Goal: Task Accomplishment & Management: Use online tool/utility

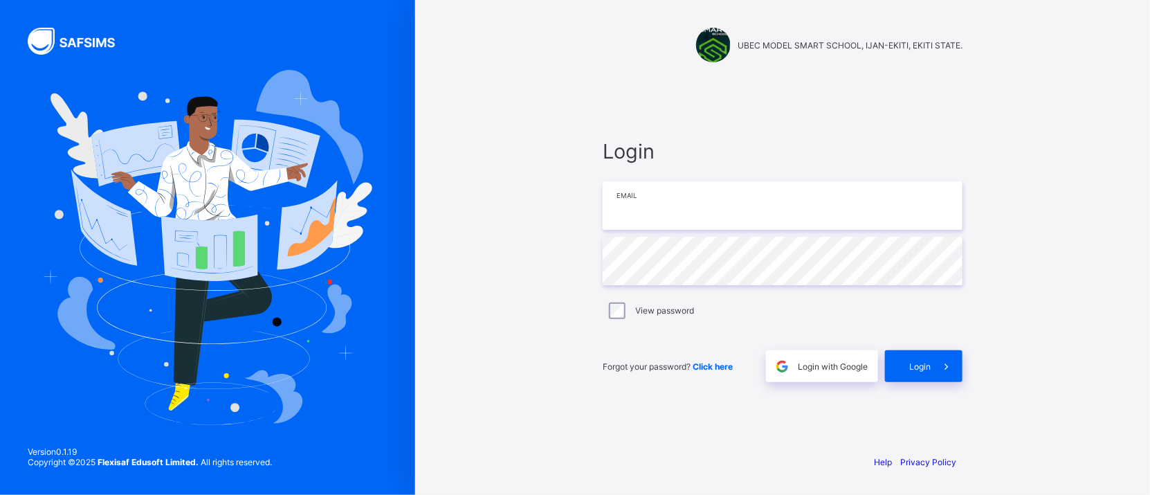
click at [742, 203] on input "email" at bounding box center [783, 205] width 360 height 48
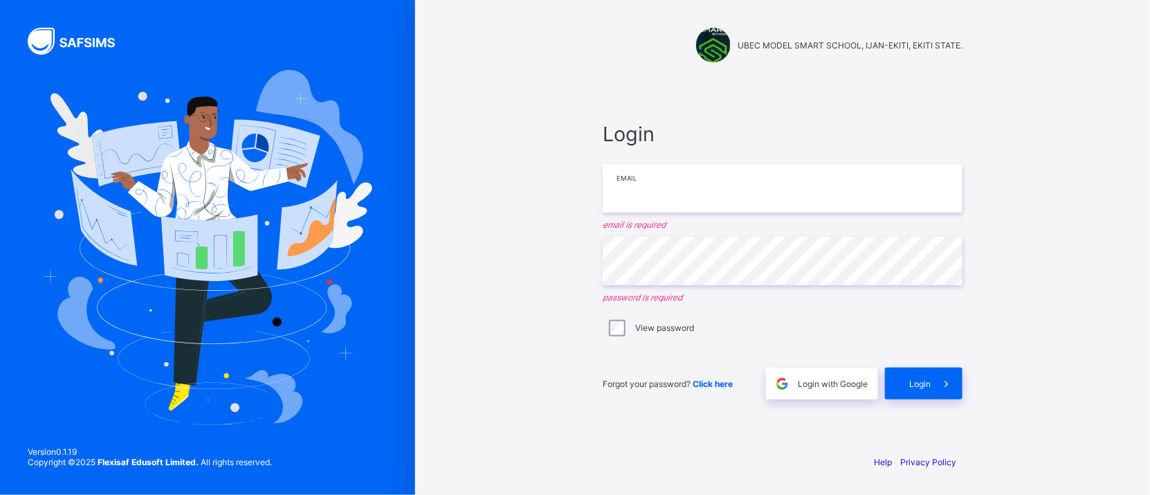
type input "**********"
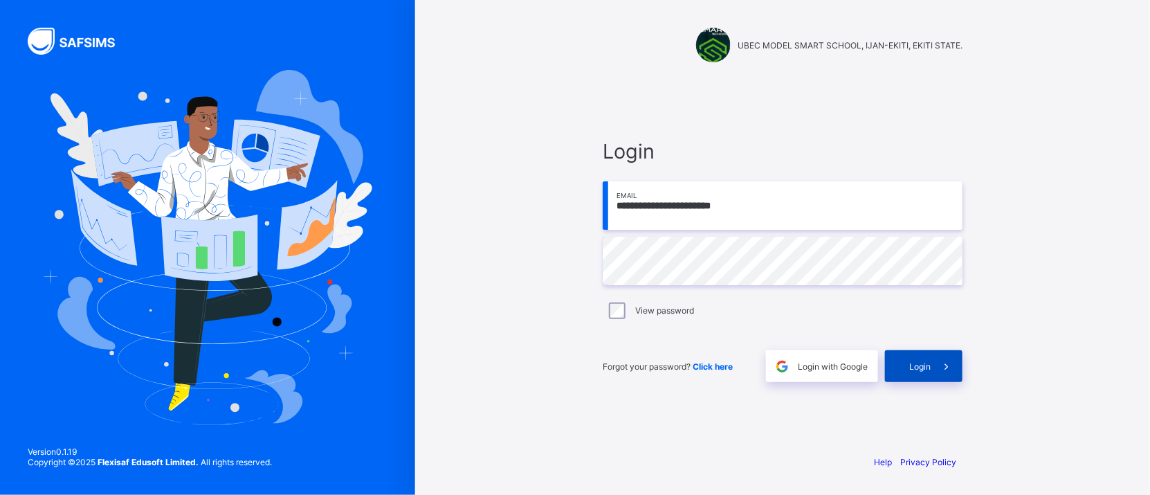
click at [928, 368] on span "Login" at bounding box center [920, 366] width 21 height 10
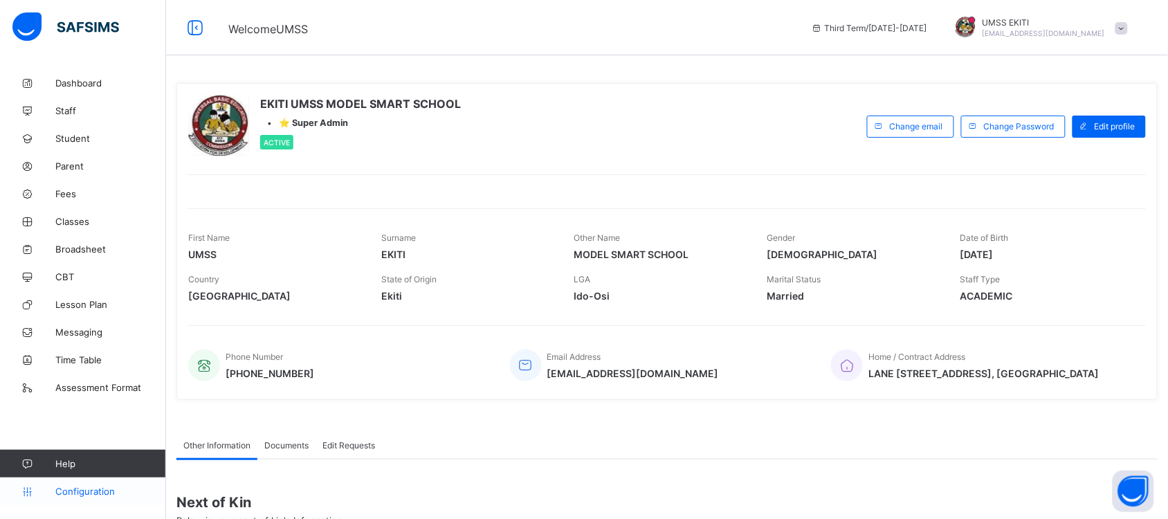
click at [105, 489] on span "Configuration" at bounding box center [110, 491] width 110 height 11
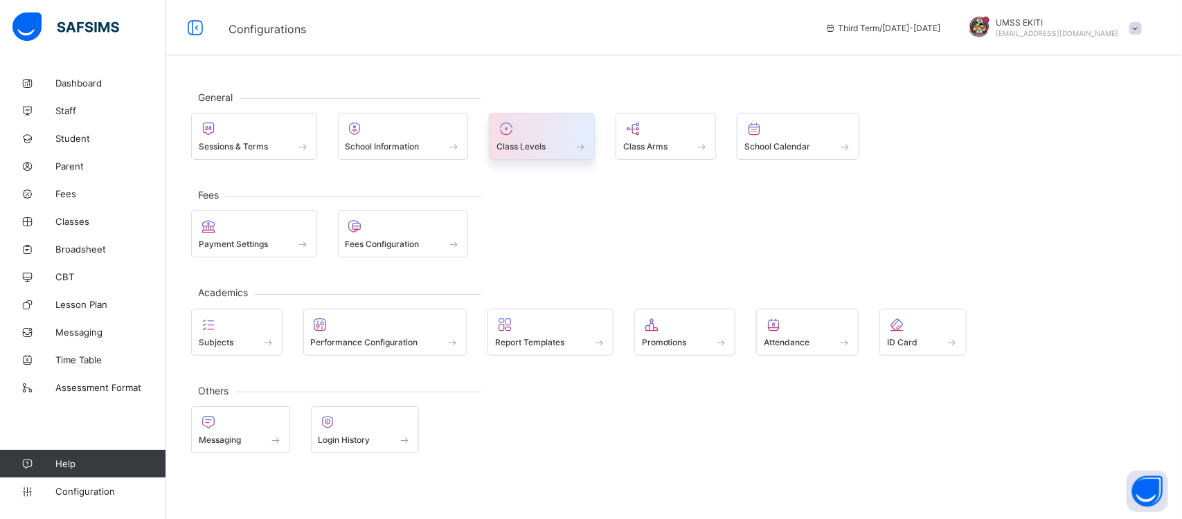
click at [549, 139] on span at bounding box center [541, 138] width 91 height 3
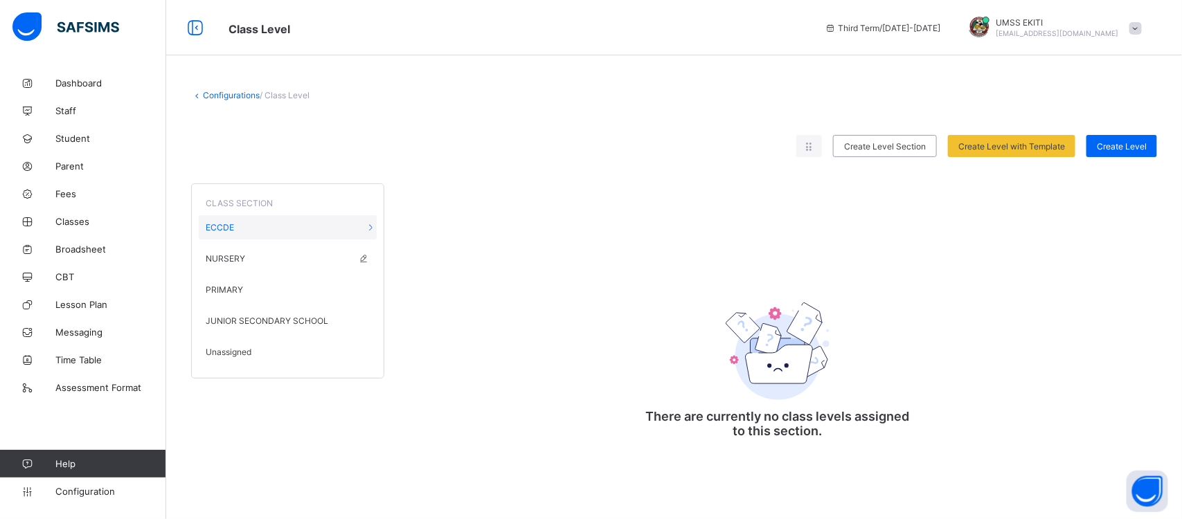
click at [215, 249] on div "NURSERY" at bounding box center [288, 258] width 178 height 24
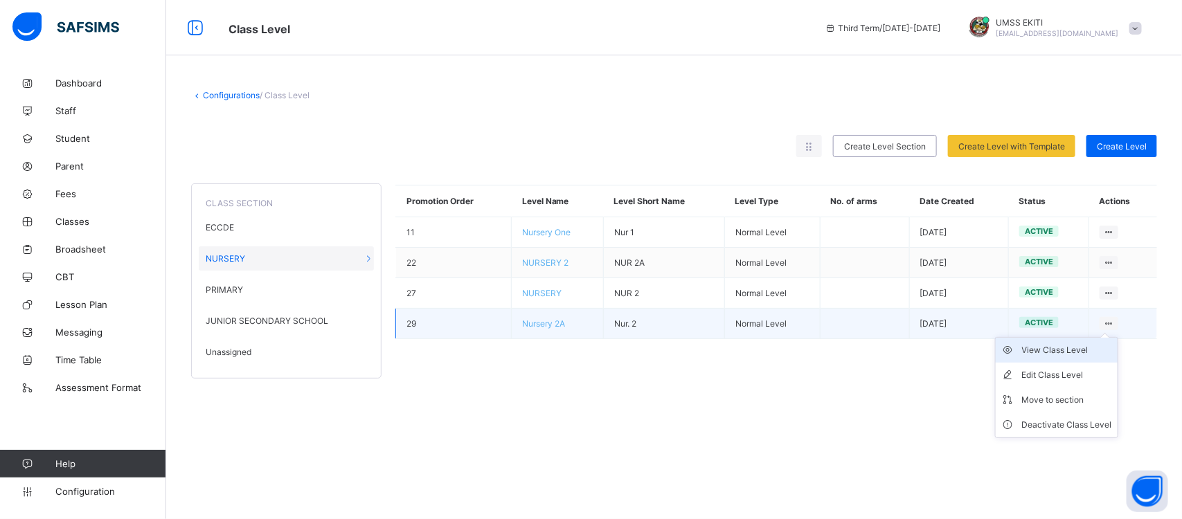
click at [1074, 347] on div "View Class Level" at bounding box center [1067, 350] width 90 height 14
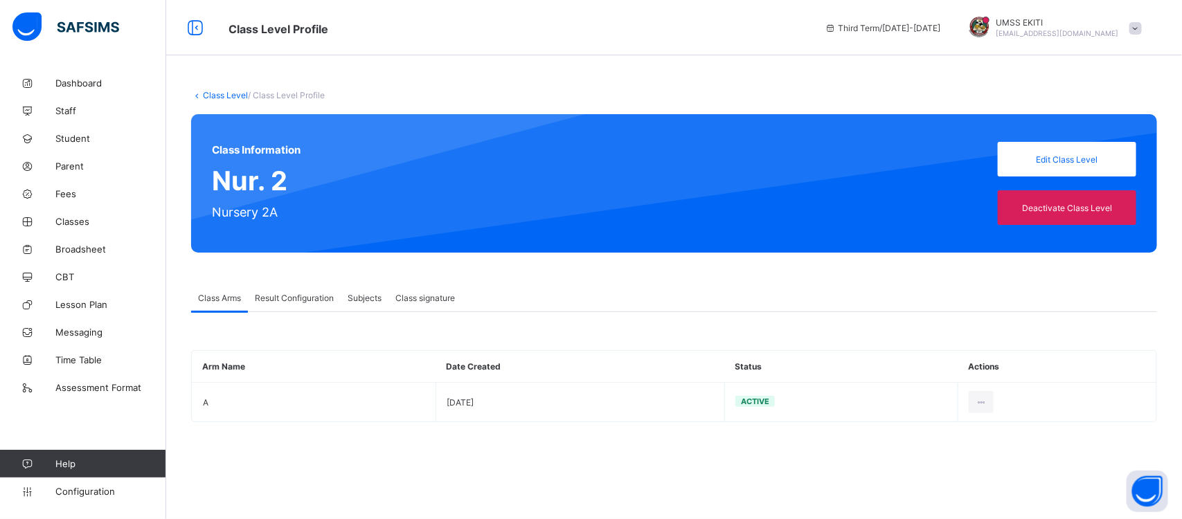
click at [315, 293] on span "Result Configuration" at bounding box center [294, 298] width 79 height 10
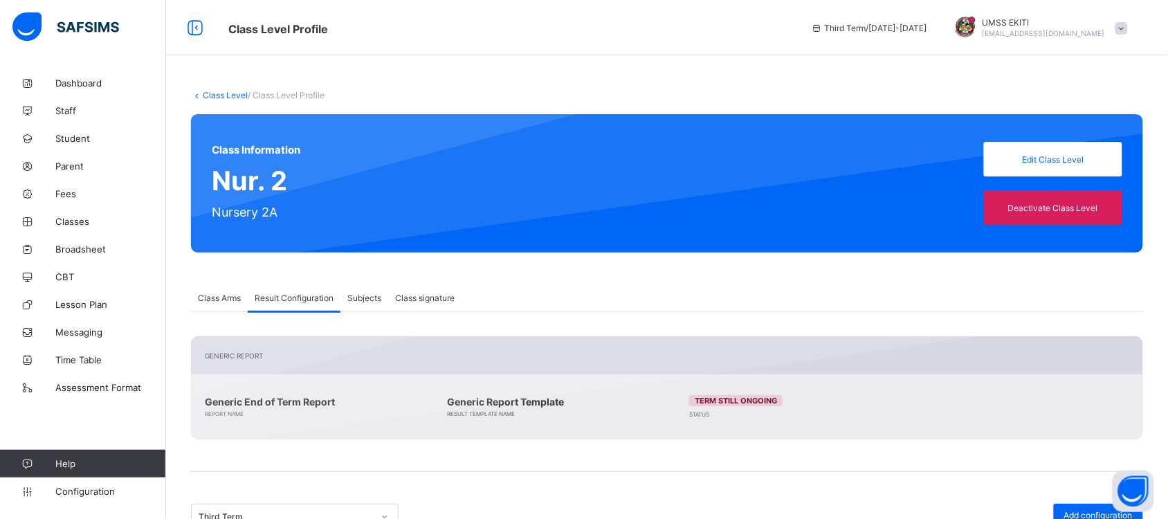
click at [365, 293] on span "Subjects" at bounding box center [364, 298] width 34 height 10
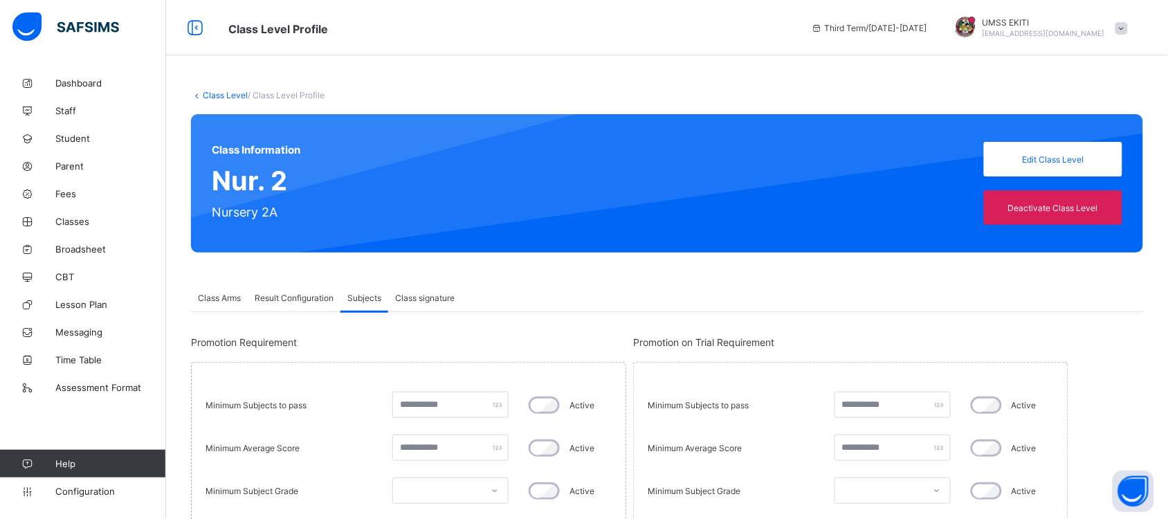
click at [433, 296] on span "Class signature" at bounding box center [425, 298] width 60 height 10
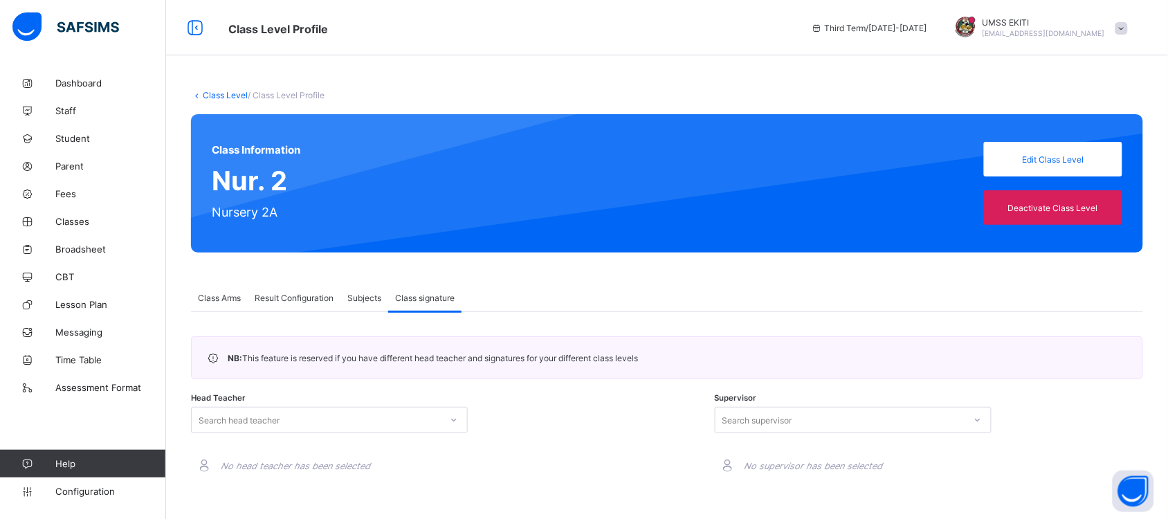
click at [215, 295] on span "Class Arms" at bounding box center [219, 298] width 43 height 10
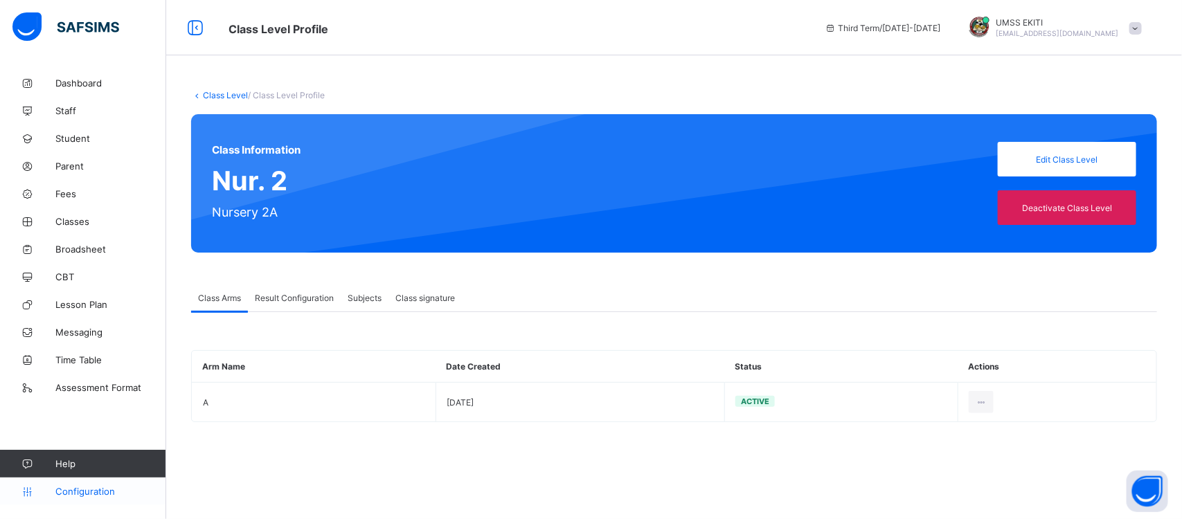
click at [111, 486] on span "Configuration" at bounding box center [110, 491] width 110 height 11
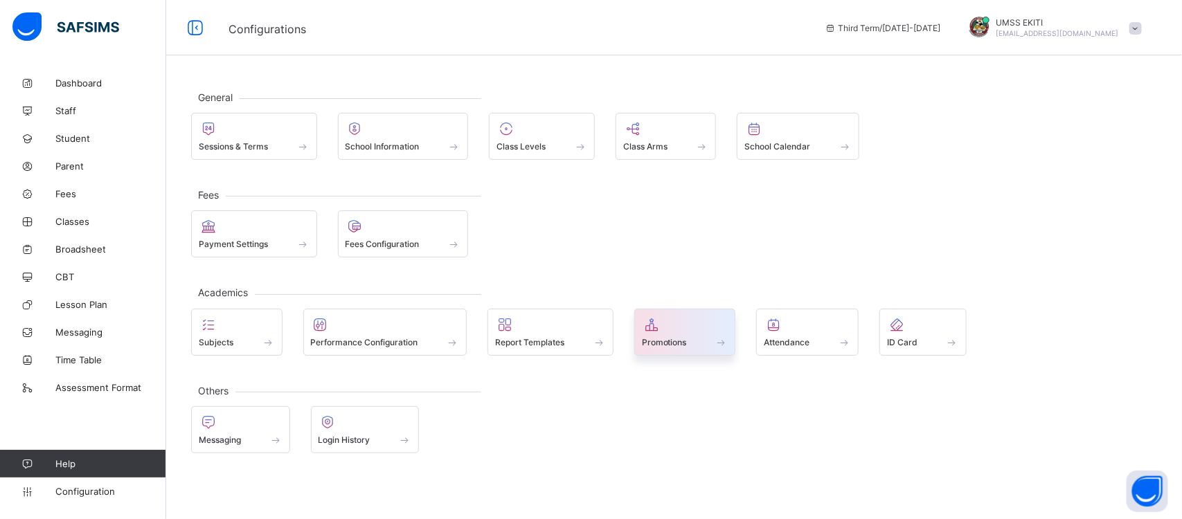
click at [689, 323] on div at bounding box center [685, 324] width 87 height 17
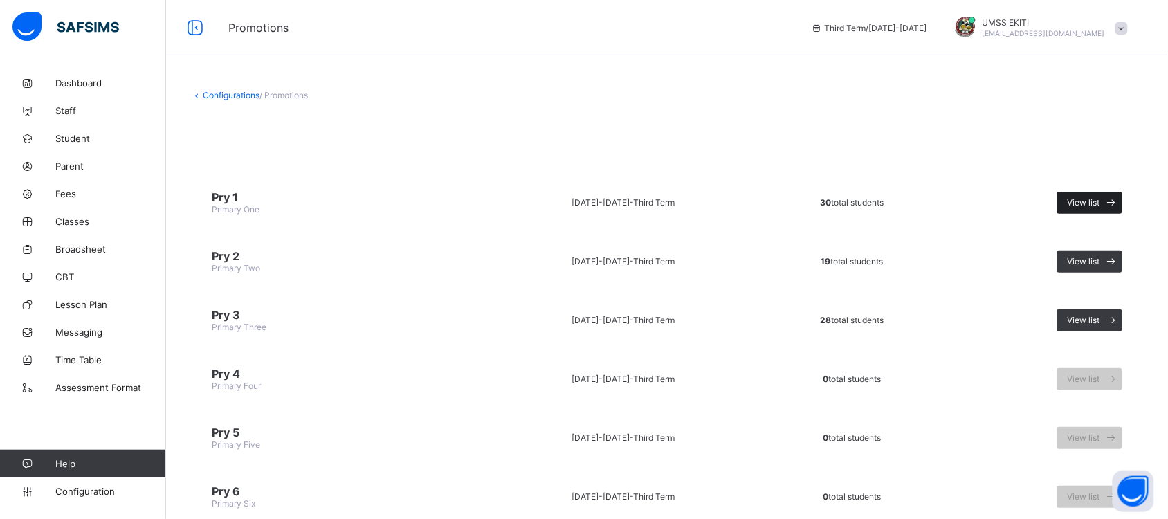
click at [1087, 199] on span "View list" at bounding box center [1084, 202] width 33 height 10
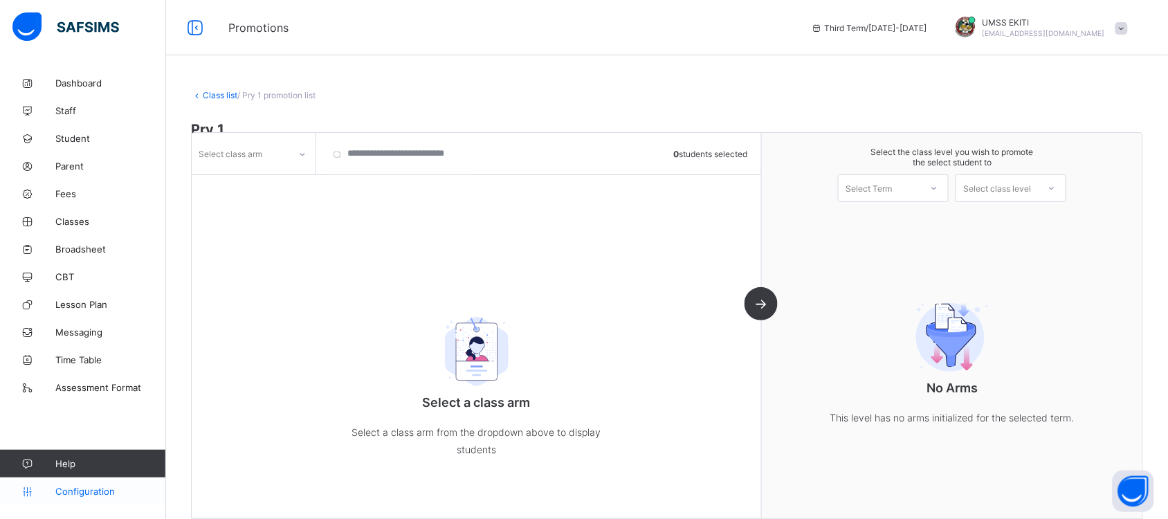
click at [78, 486] on span "Configuration" at bounding box center [110, 491] width 110 height 11
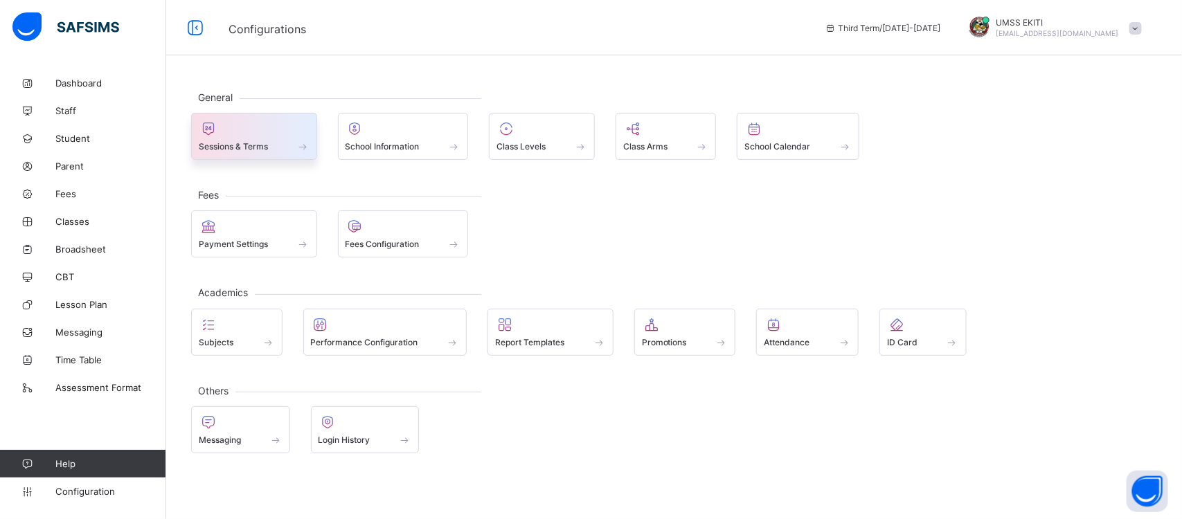
click at [254, 142] on div "Sessions & Terms" at bounding box center [254, 147] width 111 height 12
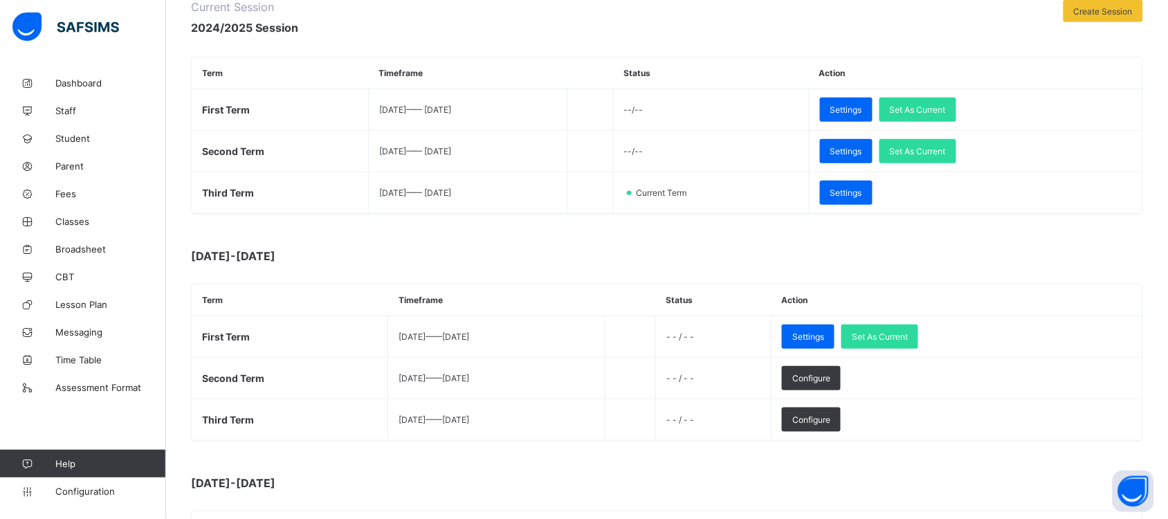
scroll to position [196, 0]
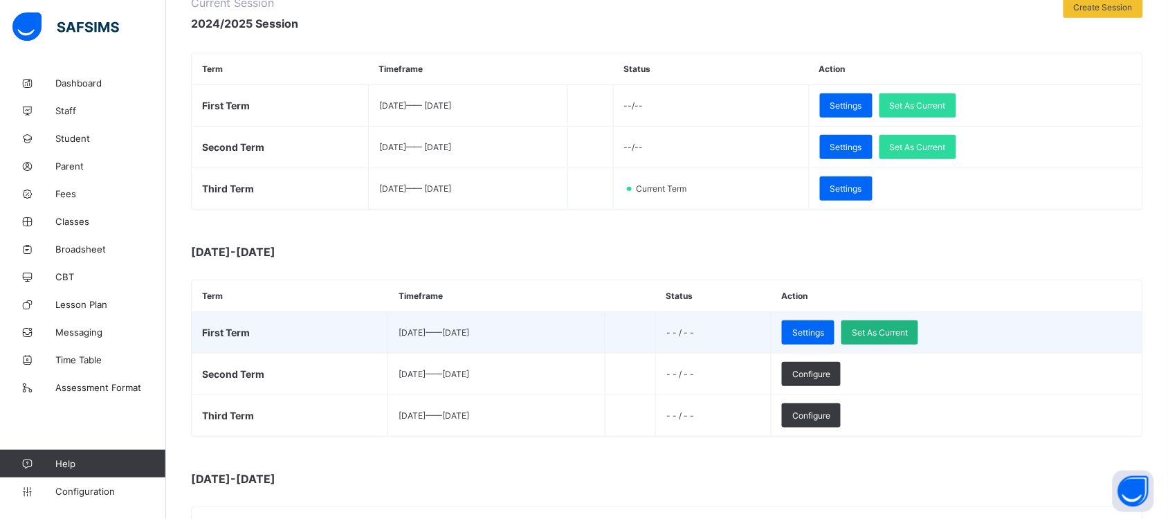
click at [908, 329] on span "Set As Current" at bounding box center [880, 332] width 56 height 10
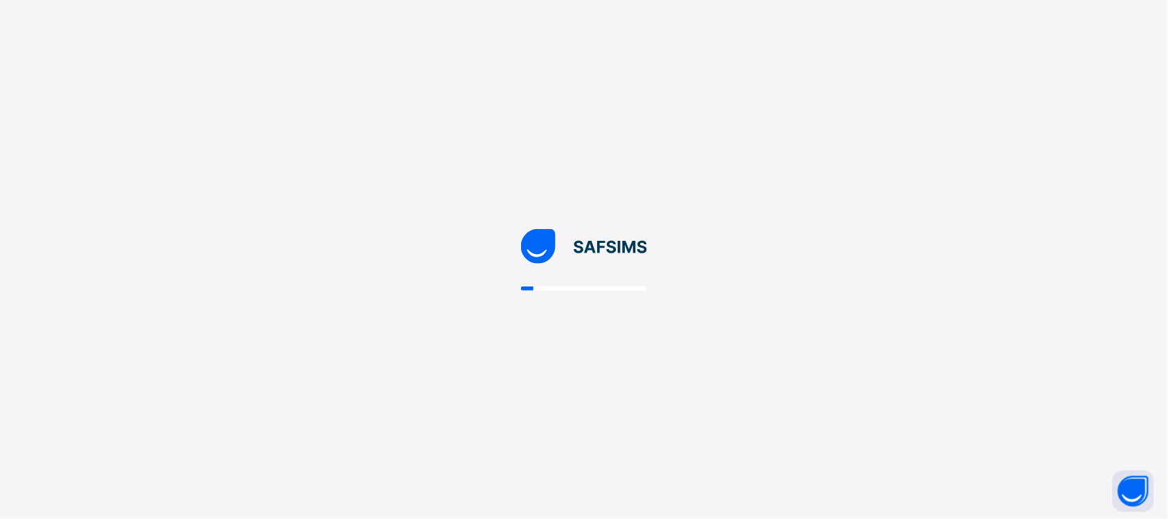
scroll to position [0, 0]
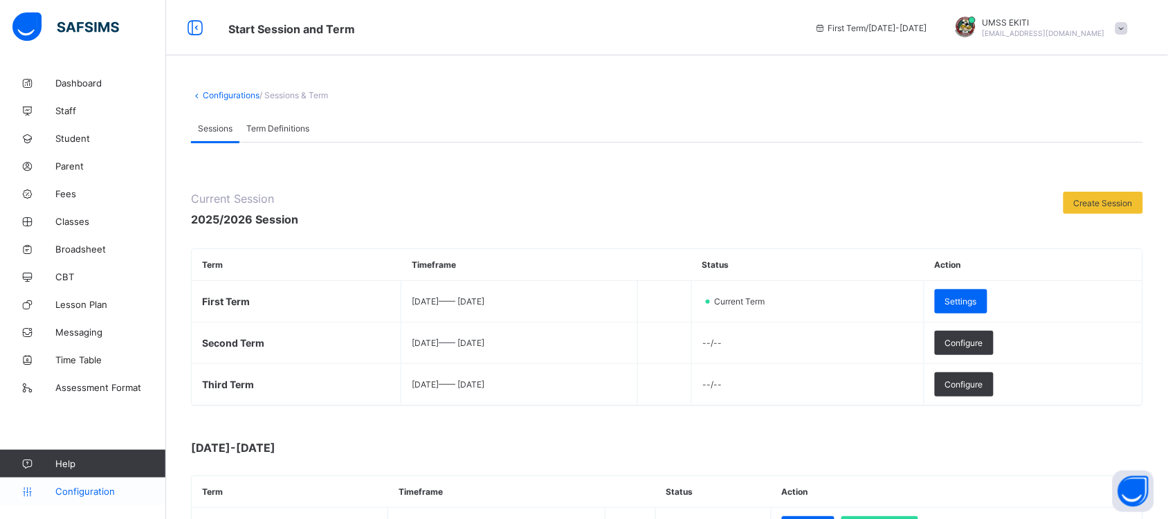
click at [100, 486] on span "Configuration" at bounding box center [110, 491] width 110 height 11
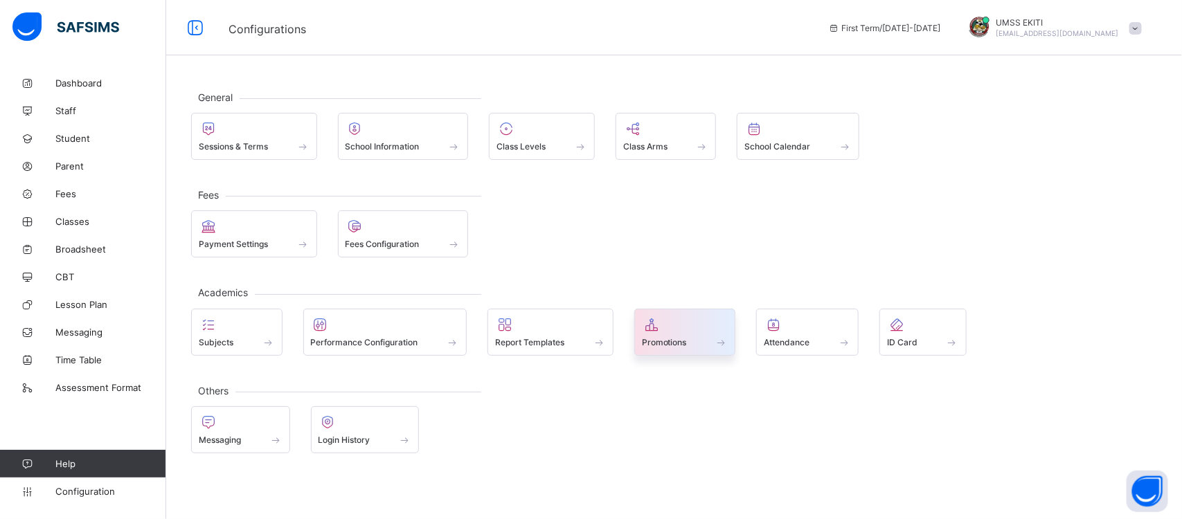
click at [686, 336] on span at bounding box center [685, 334] width 87 height 3
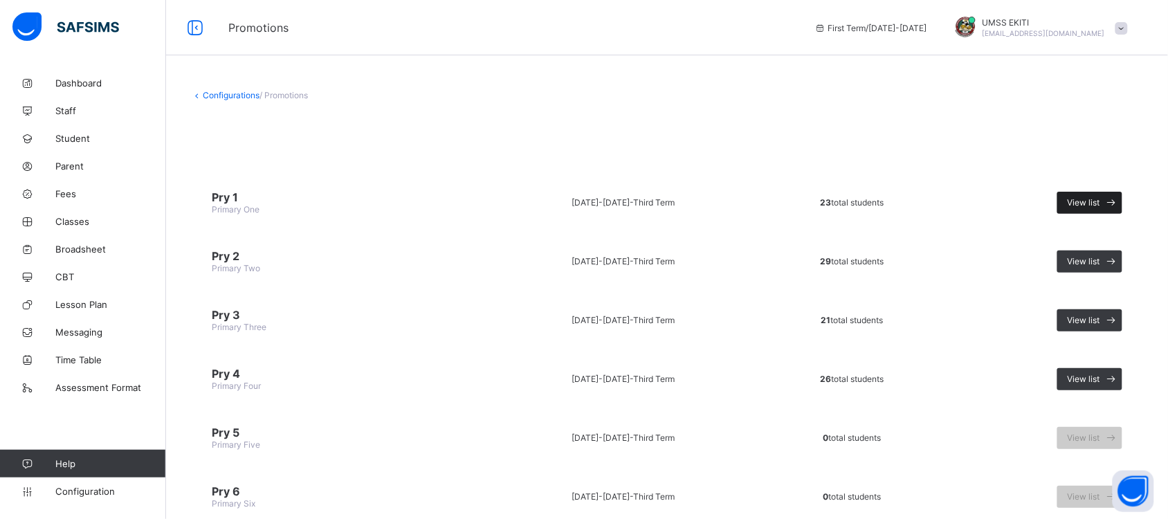
click at [1118, 196] on icon at bounding box center [1112, 202] width 15 height 13
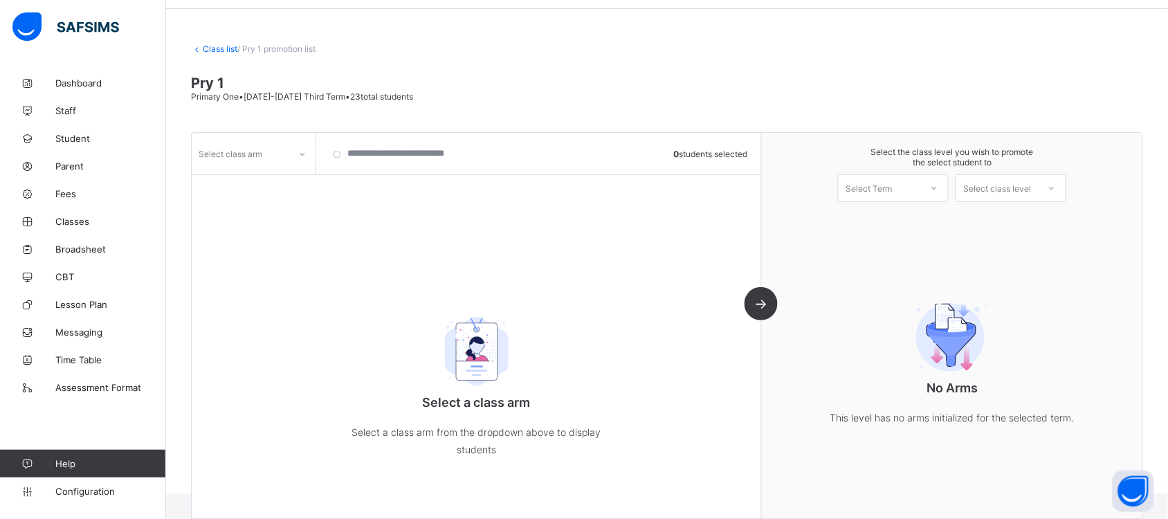
scroll to position [48, 0]
click at [939, 184] on icon at bounding box center [934, 188] width 8 height 14
click at [946, 216] on div "First Term [DATE]-[DATE]" at bounding box center [893, 224] width 109 height 32
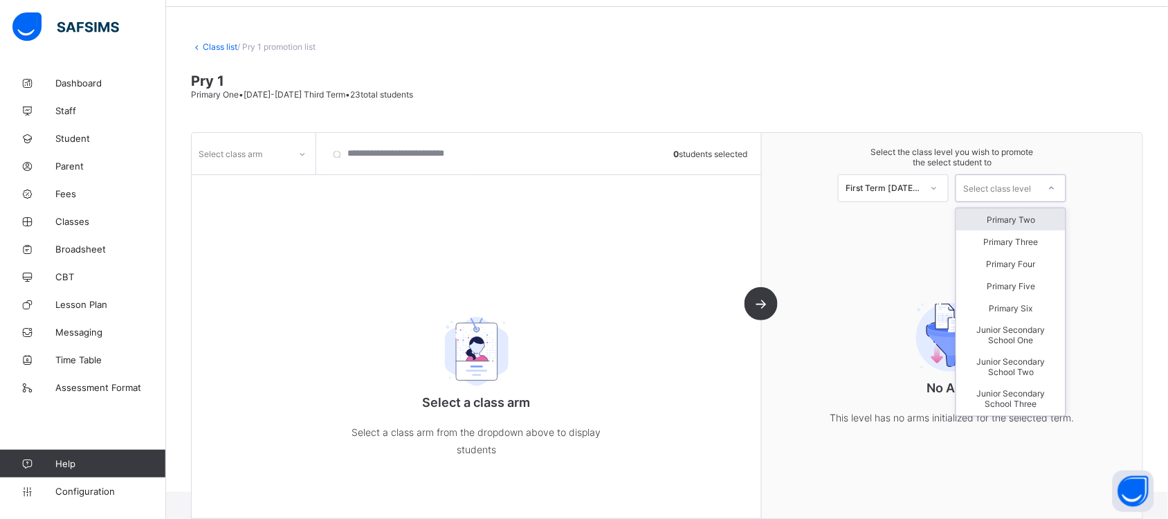
click at [1056, 185] on icon at bounding box center [1052, 188] width 8 height 14
click at [1044, 218] on div "Primary Two" at bounding box center [1011, 219] width 109 height 22
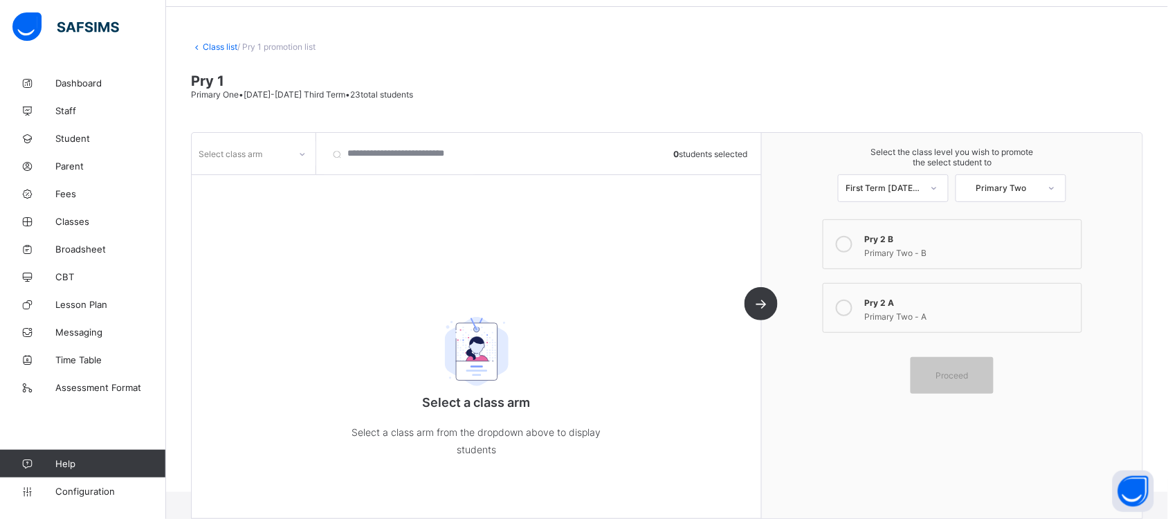
click at [905, 301] on div "Pry 2 A" at bounding box center [970, 301] width 210 height 14
click at [959, 370] on span "Proceed" at bounding box center [953, 375] width 33 height 10
click at [301, 156] on icon at bounding box center [302, 154] width 8 height 14
click at [282, 203] on div "A" at bounding box center [253, 205] width 123 height 21
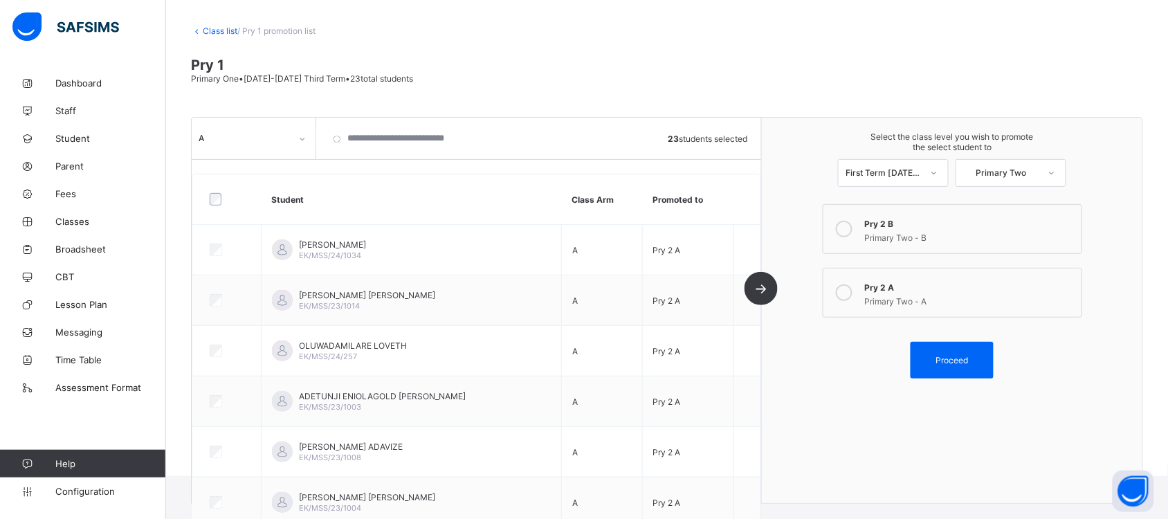
scroll to position [60, 0]
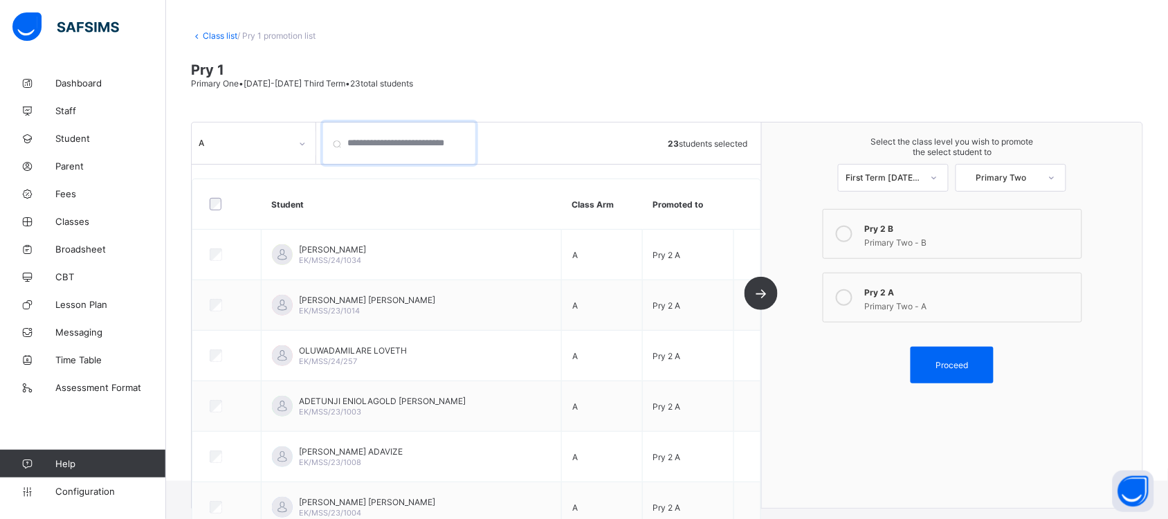
click at [434, 140] on input "search" at bounding box center [399, 144] width 152 height 42
click at [966, 352] on div "Proceed" at bounding box center [952, 365] width 83 height 37
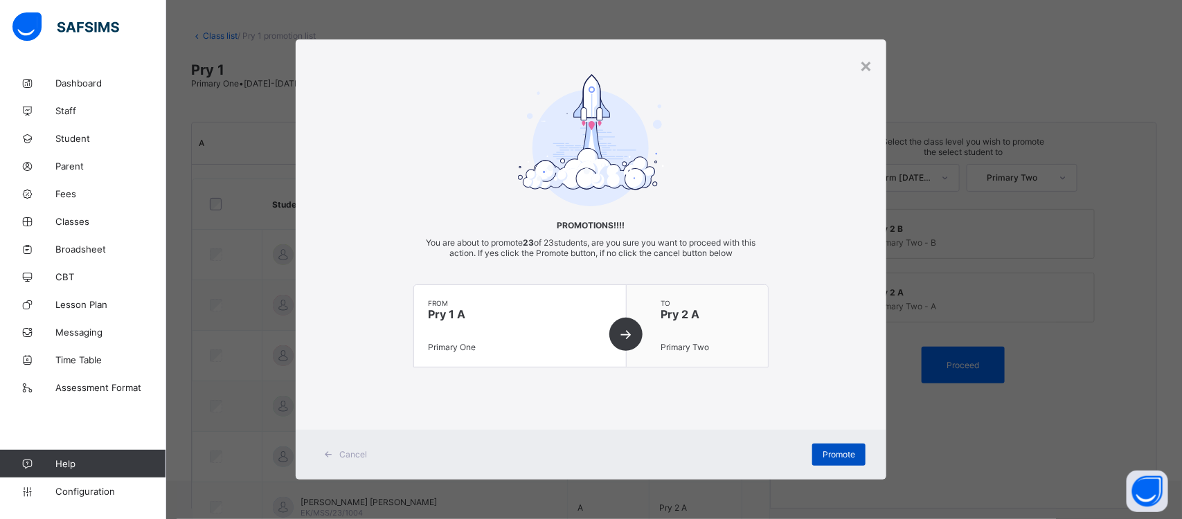
click at [841, 452] on span "Promote" at bounding box center [838, 454] width 33 height 10
click at [829, 453] on span "Promote" at bounding box center [838, 454] width 33 height 10
click at [953, 440] on div "× Promotions!!!! You are about to promote 23 of 23 students, are you sure you w…" at bounding box center [591, 259] width 1182 height 519
click at [862, 69] on div "×" at bounding box center [865, 65] width 13 height 24
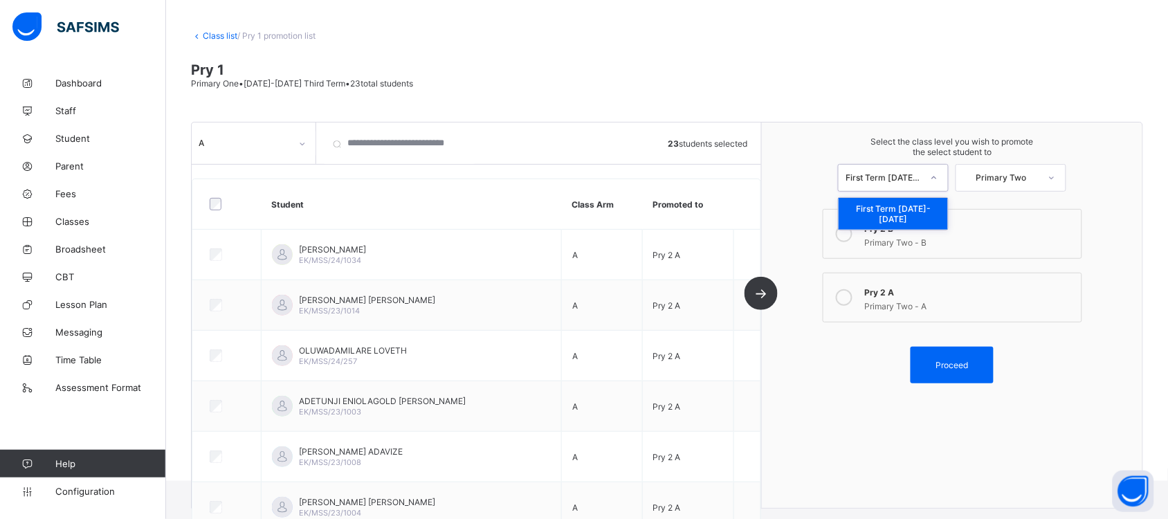
click at [947, 170] on div at bounding box center [934, 178] width 25 height 24
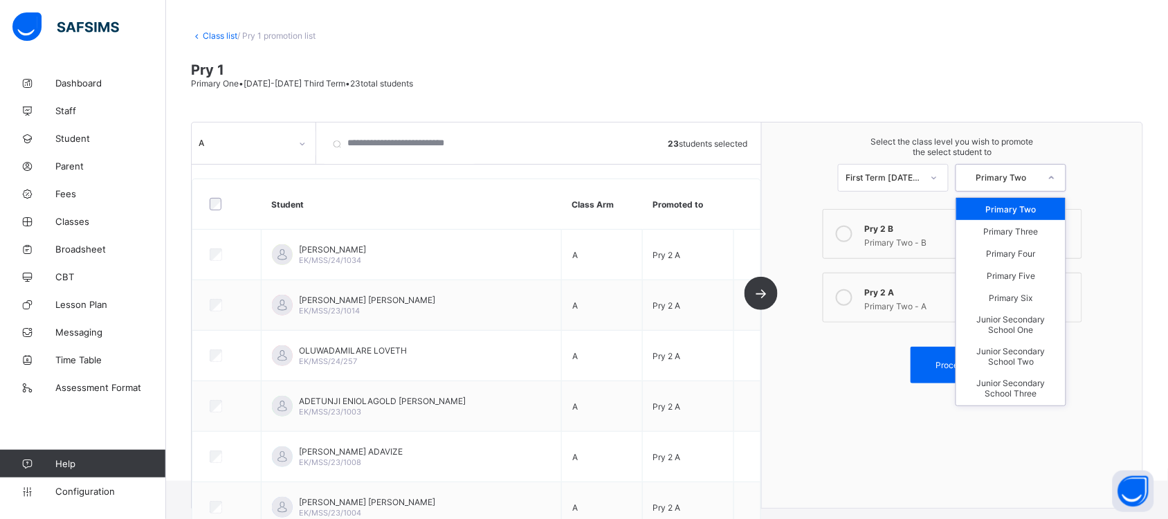
click at [1056, 172] on icon at bounding box center [1052, 178] width 8 height 14
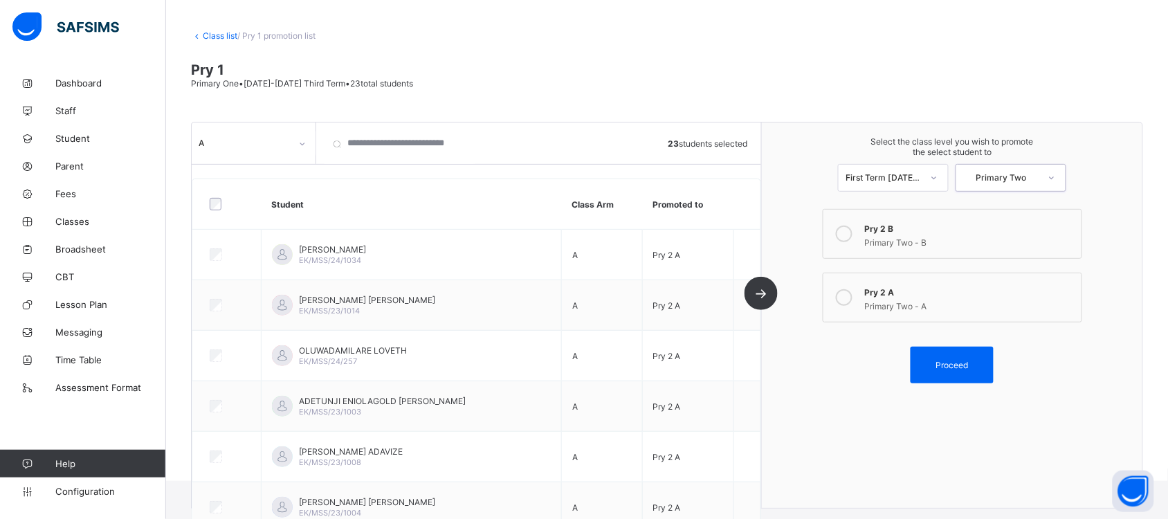
click at [1056, 172] on icon at bounding box center [1052, 178] width 8 height 14
click at [102, 494] on span "Configuration" at bounding box center [110, 491] width 110 height 11
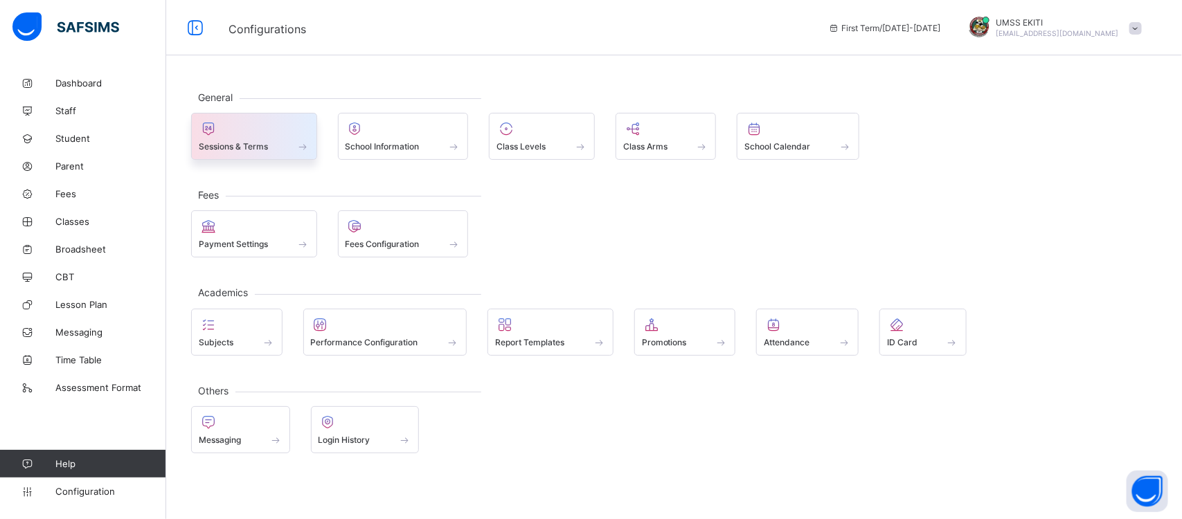
click at [247, 143] on span "Sessions & Terms" at bounding box center [233, 146] width 69 height 10
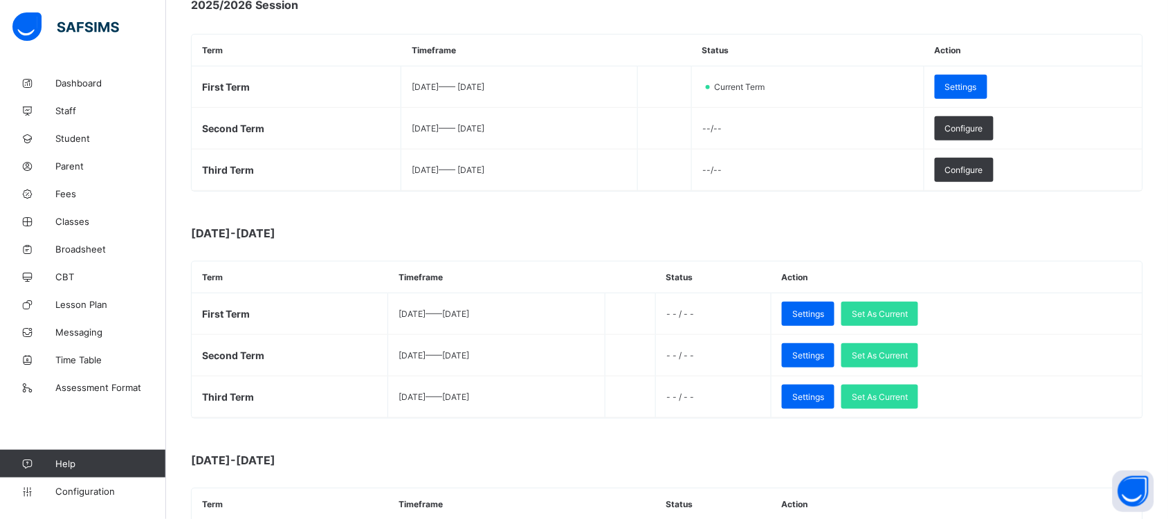
scroll to position [219, 0]
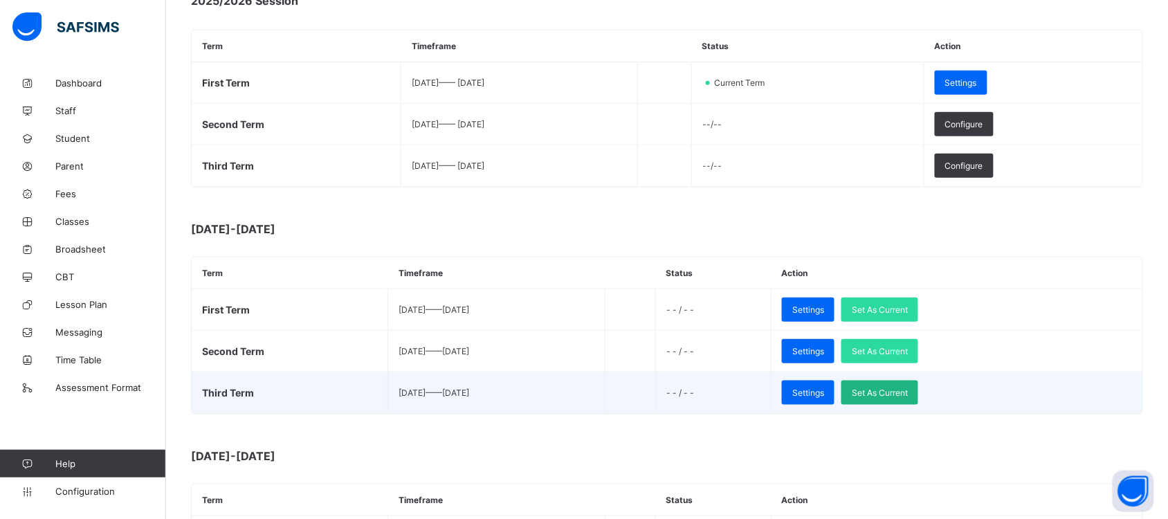
click at [908, 389] on span "Set As Current" at bounding box center [880, 393] width 56 height 10
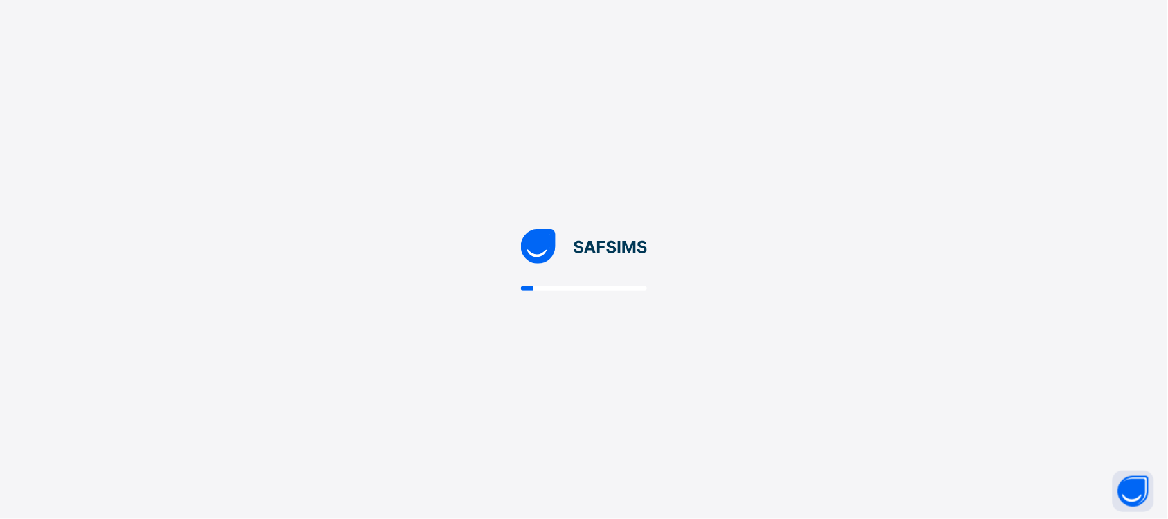
scroll to position [0, 0]
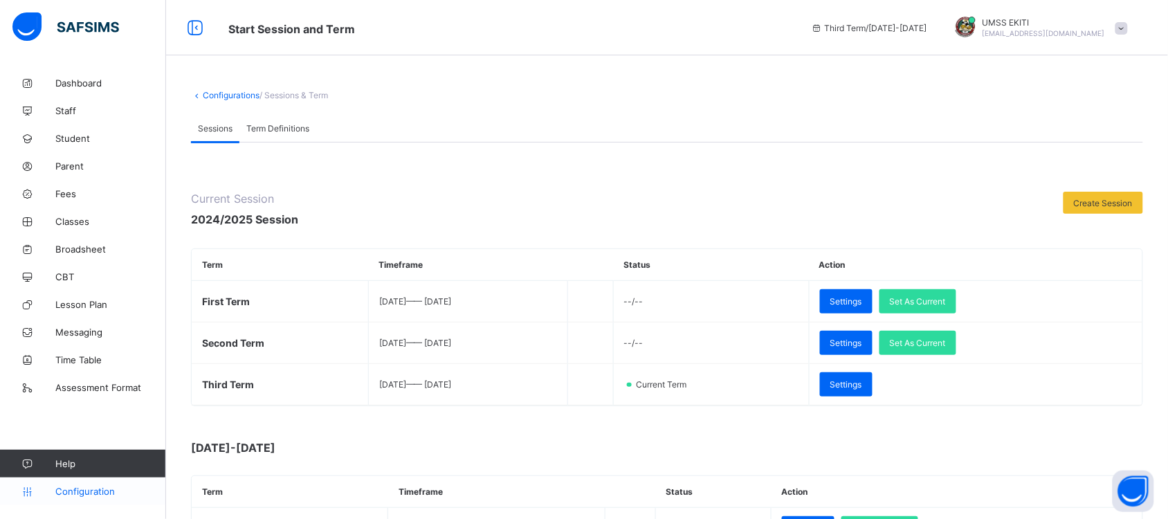
click at [102, 491] on span "Configuration" at bounding box center [110, 491] width 110 height 11
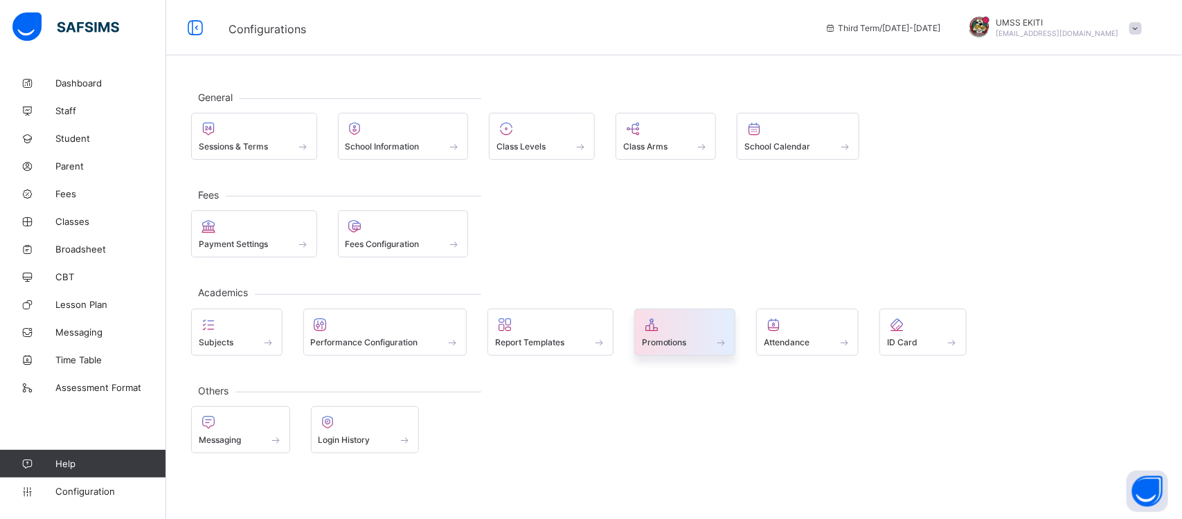
click at [671, 333] on div at bounding box center [685, 324] width 87 height 17
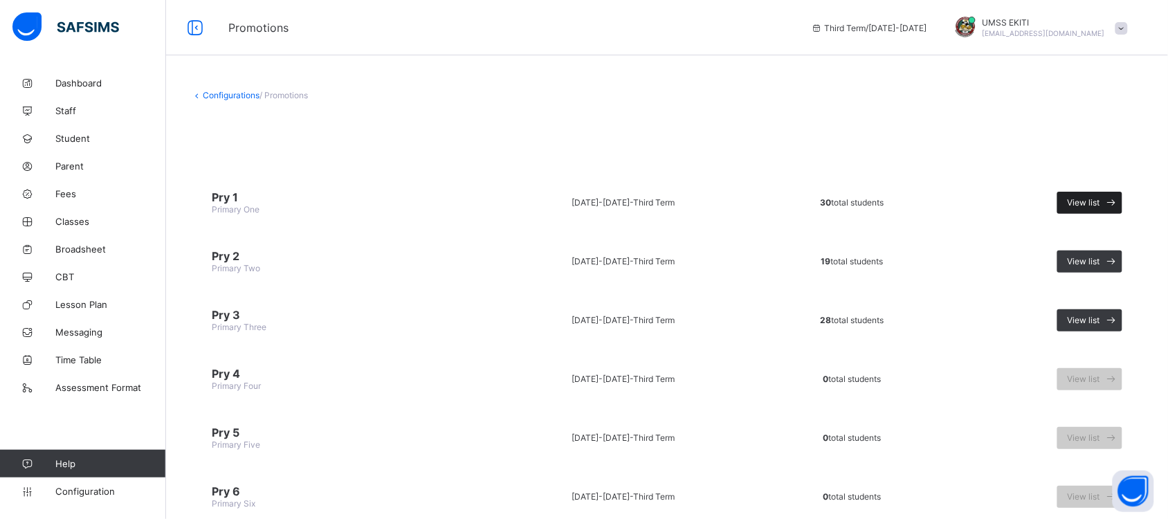
click at [1101, 202] on span "View list" at bounding box center [1084, 202] width 33 height 10
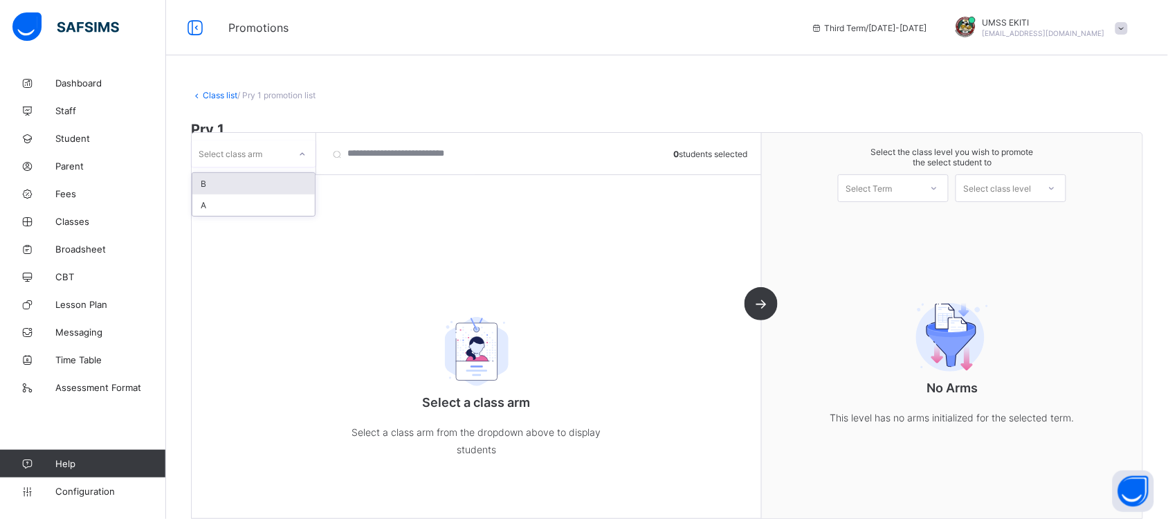
click at [302, 152] on icon at bounding box center [302, 154] width 8 height 14
click at [257, 222] on div "A" at bounding box center [253, 226] width 123 height 21
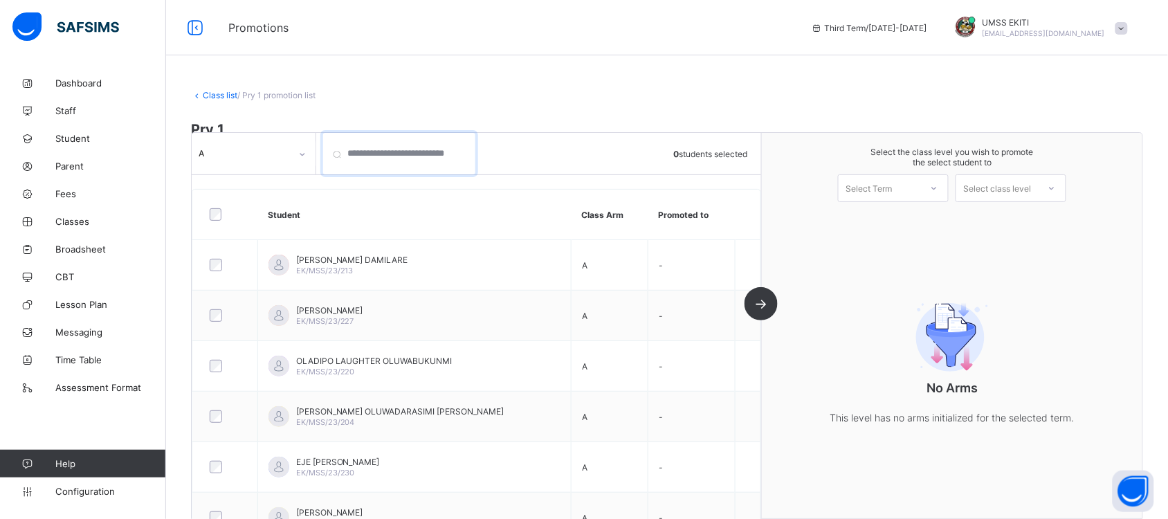
click at [465, 151] on input "search" at bounding box center [399, 154] width 152 height 42
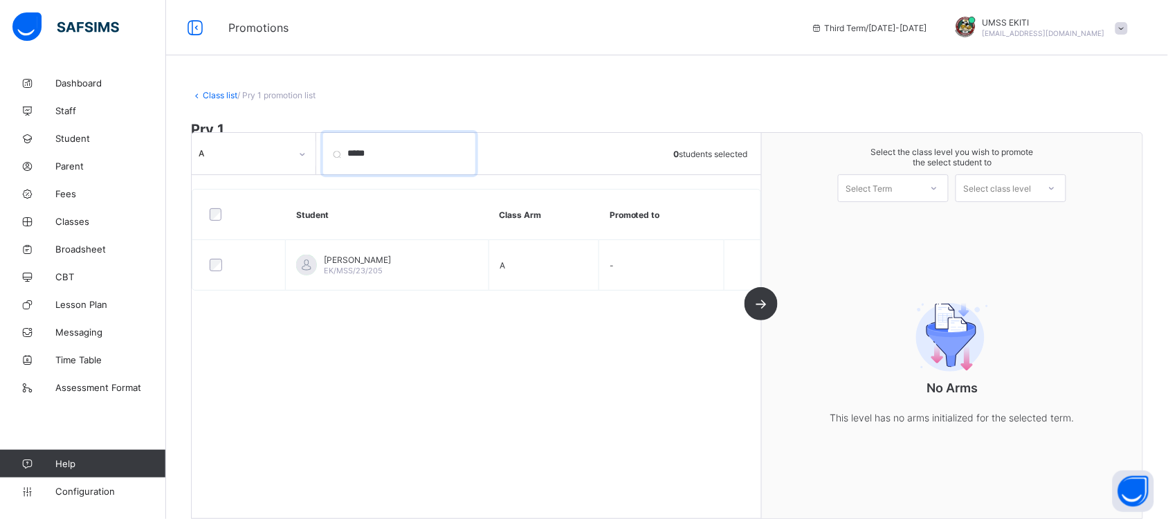
drag, startPoint x: 410, startPoint y: 163, endPoint x: 310, endPoint y: 170, distance: 100.6
click at [310, 170] on div "A ***** 0 students selected" at bounding box center [477, 154] width 570 height 42
type input "*"
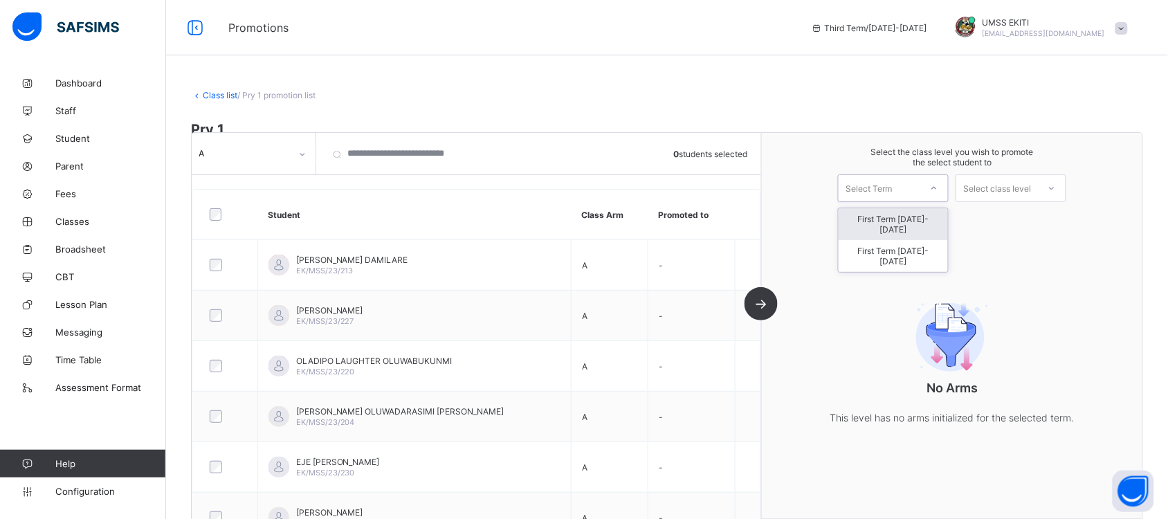
click at [939, 189] on icon at bounding box center [934, 188] width 8 height 14
click at [943, 240] on div "First Term [DATE]-[DATE]" at bounding box center [893, 256] width 109 height 32
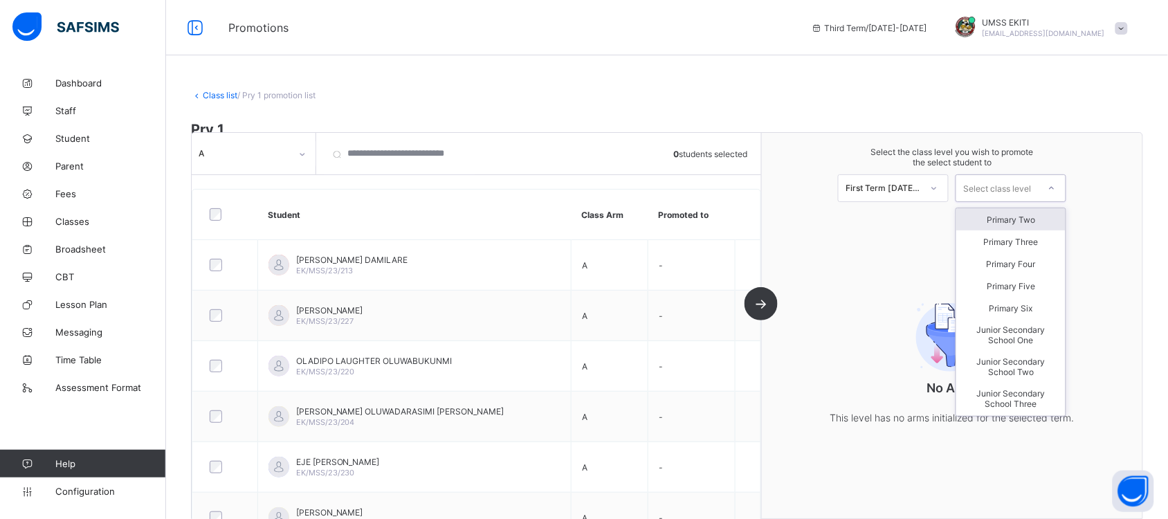
click at [1056, 188] on icon at bounding box center [1052, 188] width 8 height 14
click at [1040, 217] on div "Primary Two" at bounding box center [1011, 219] width 109 height 22
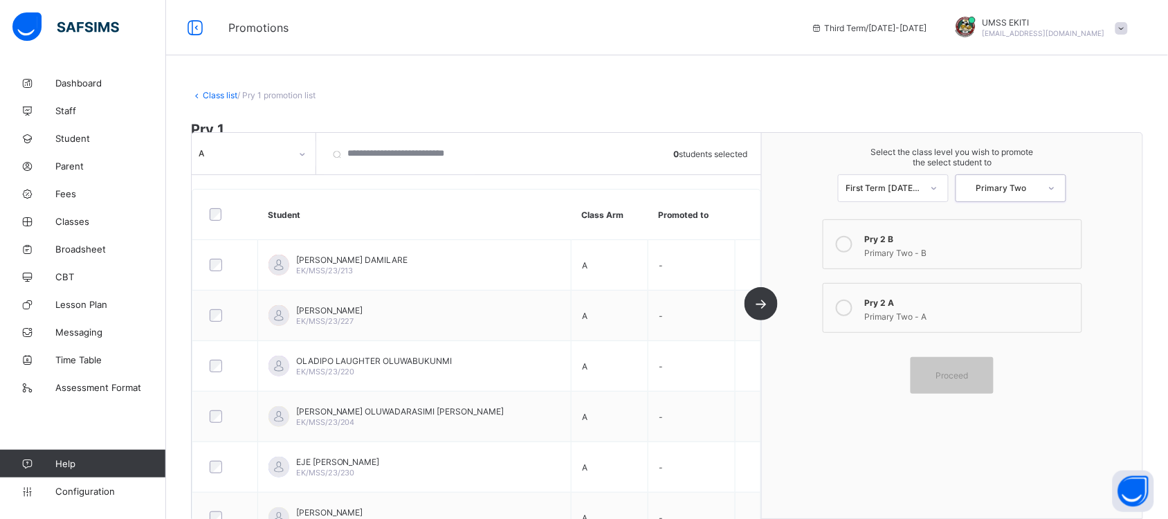
click at [887, 300] on div "Pry 2 A" at bounding box center [970, 301] width 210 height 14
click at [359, 163] on input "search" at bounding box center [399, 154] width 152 height 42
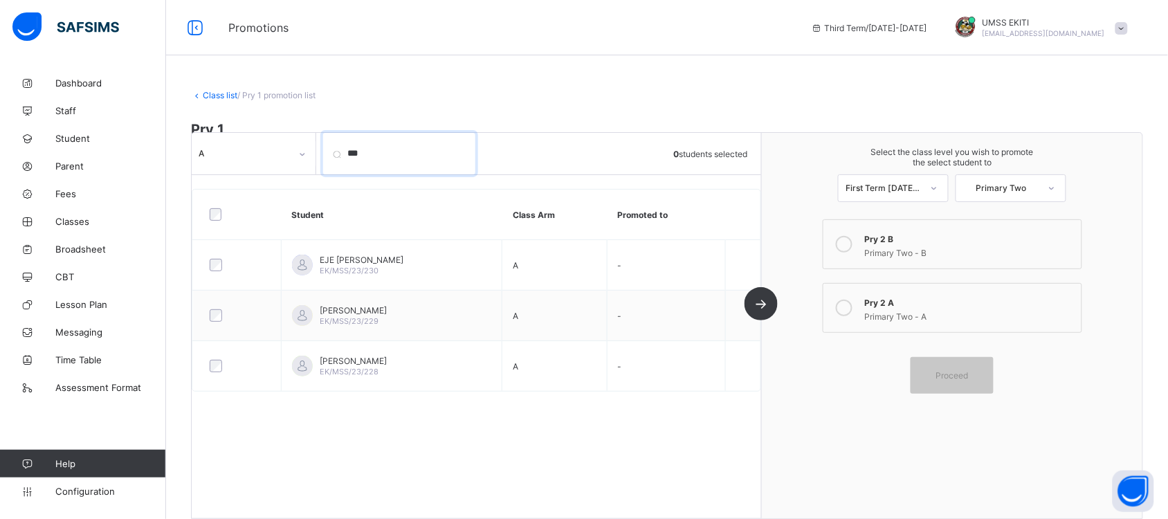
type input "***"
click at [213, 93] on link "Class list" at bounding box center [220, 95] width 35 height 10
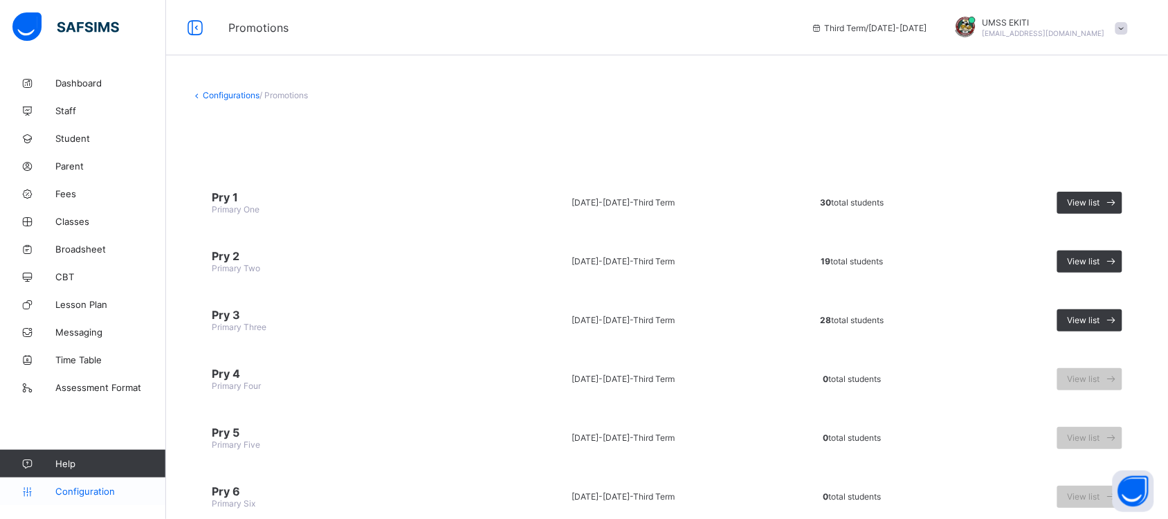
click at [89, 485] on link "Configuration" at bounding box center [82, 492] width 165 height 28
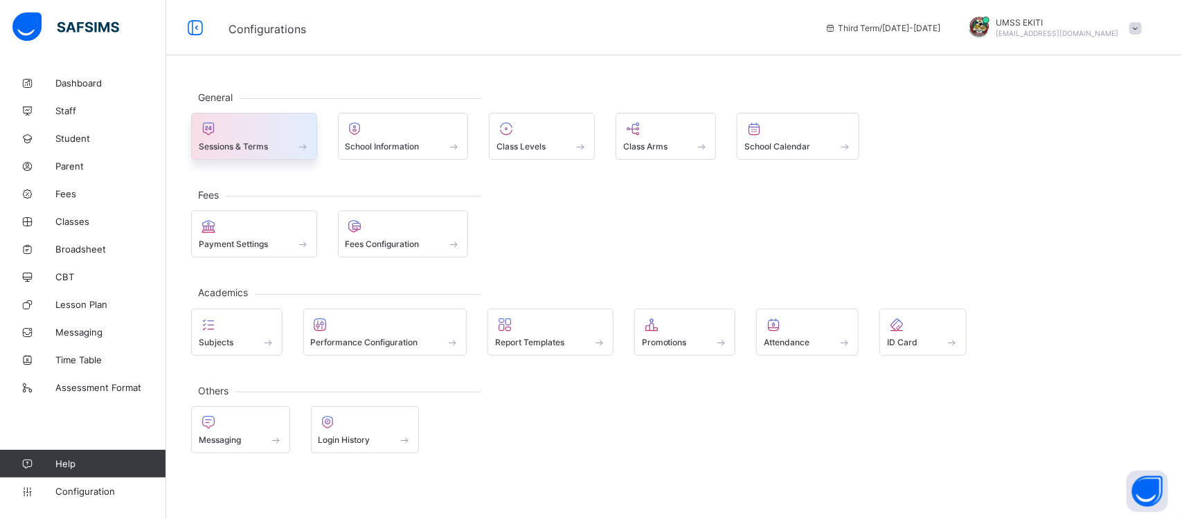
click at [267, 133] on div at bounding box center [254, 128] width 111 height 17
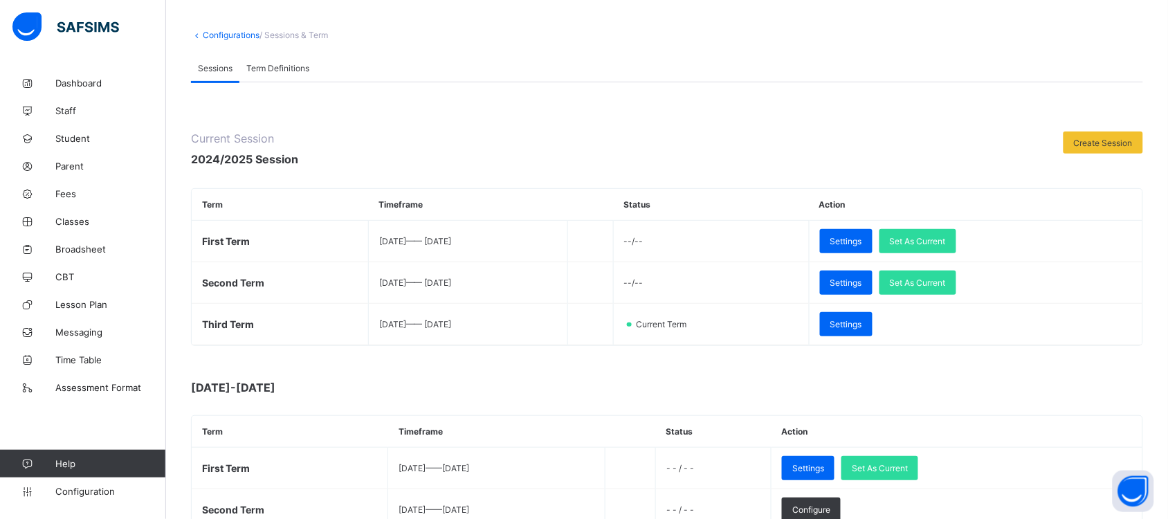
scroll to position [63, 0]
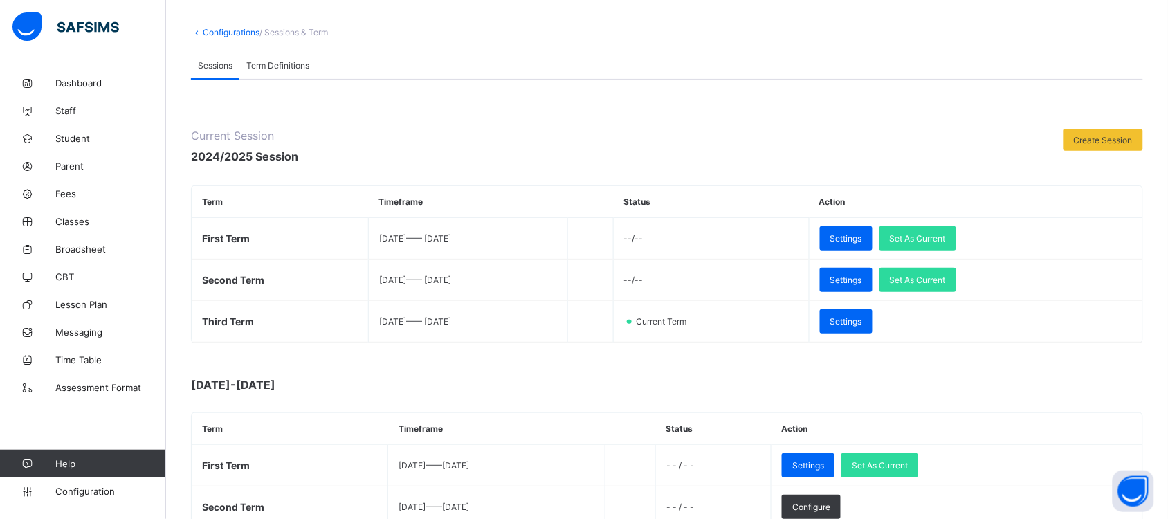
click at [300, 66] on span "Term Definitions" at bounding box center [277, 65] width 63 height 10
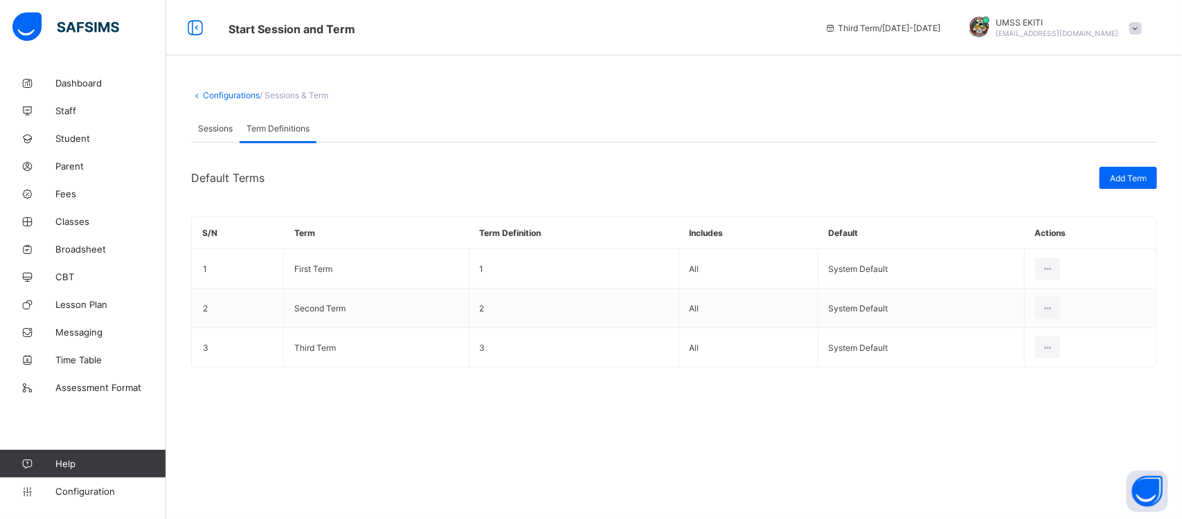
click at [209, 126] on span "Sessions" at bounding box center [215, 128] width 35 height 10
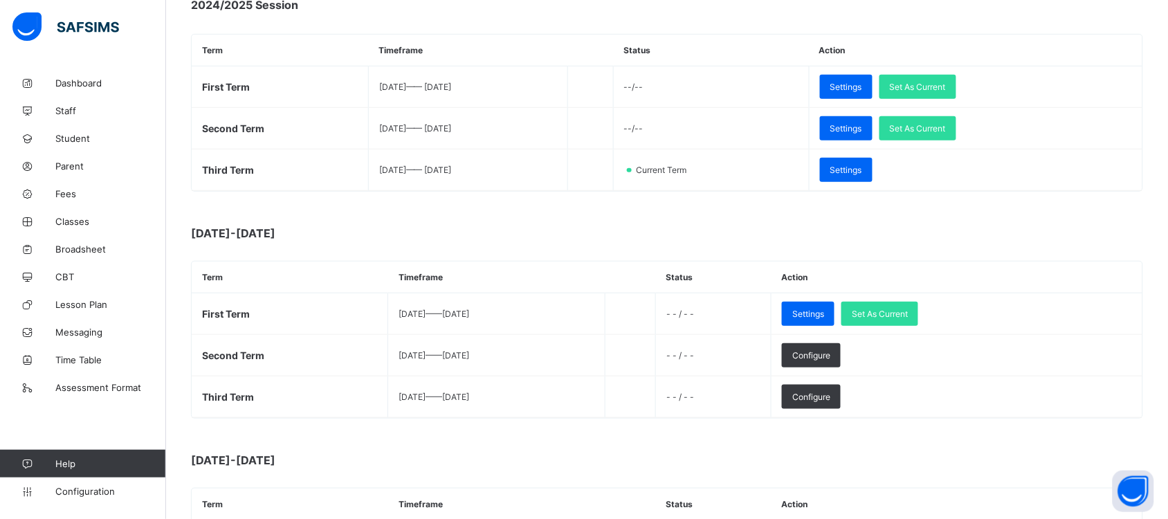
scroll to position [222, 0]
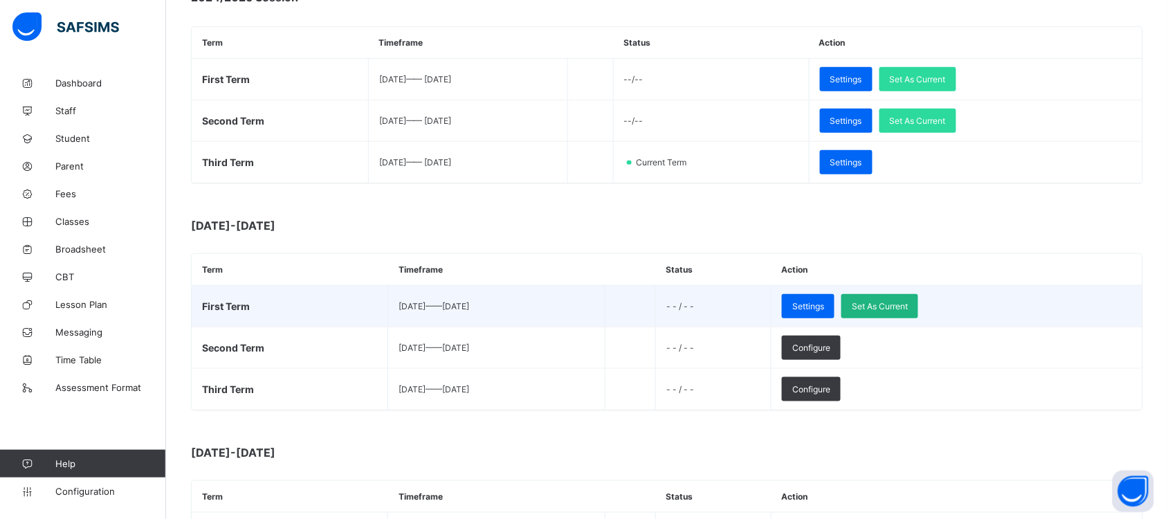
click at [908, 301] on span "Set As Current" at bounding box center [880, 306] width 56 height 10
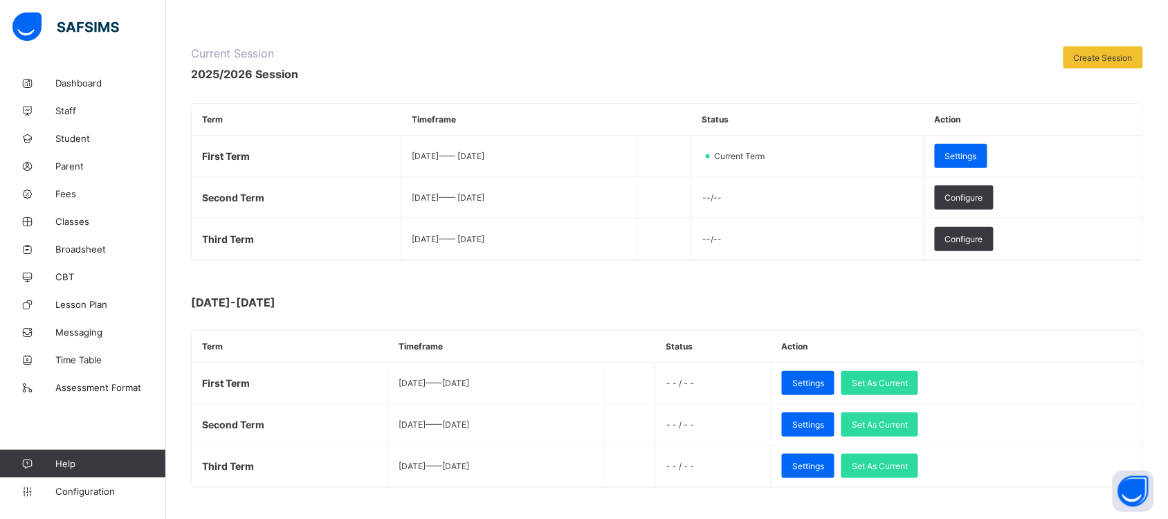
scroll to position [0, 0]
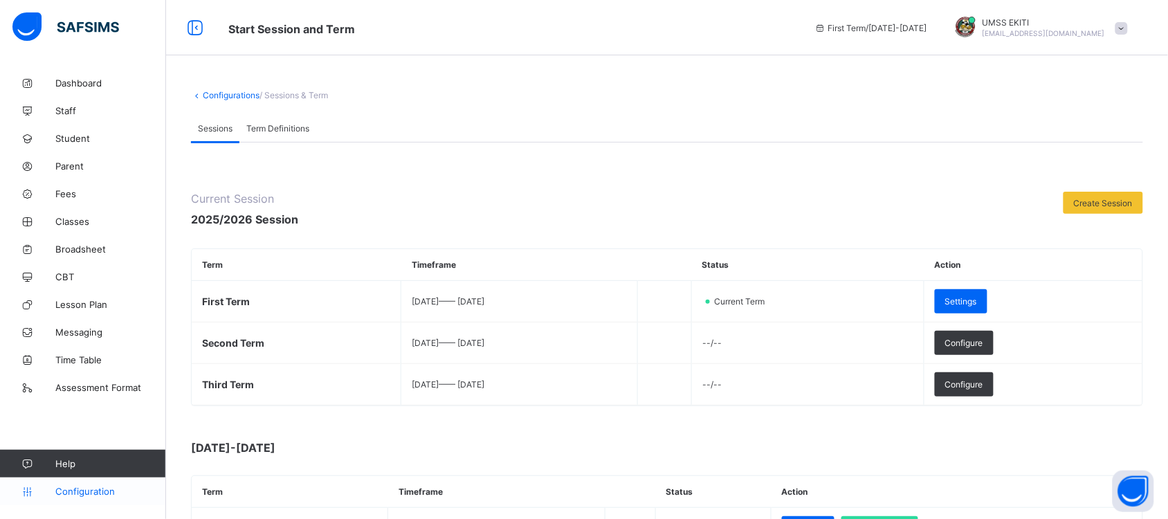
click at [98, 490] on span "Configuration" at bounding box center [110, 491] width 110 height 11
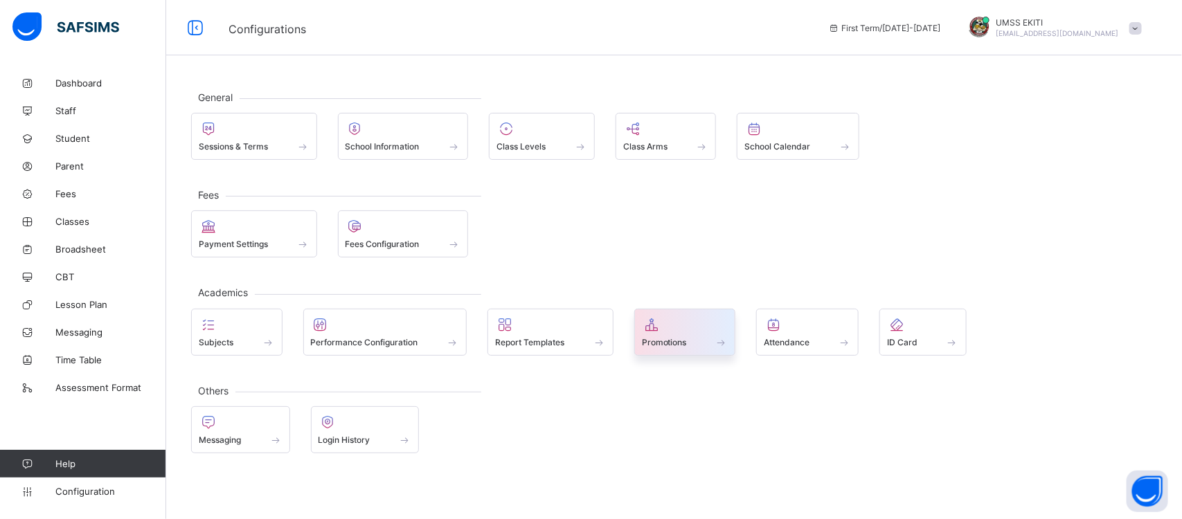
click at [680, 344] on span "Promotions" at bounding box center [664, 342] width 45 height 10
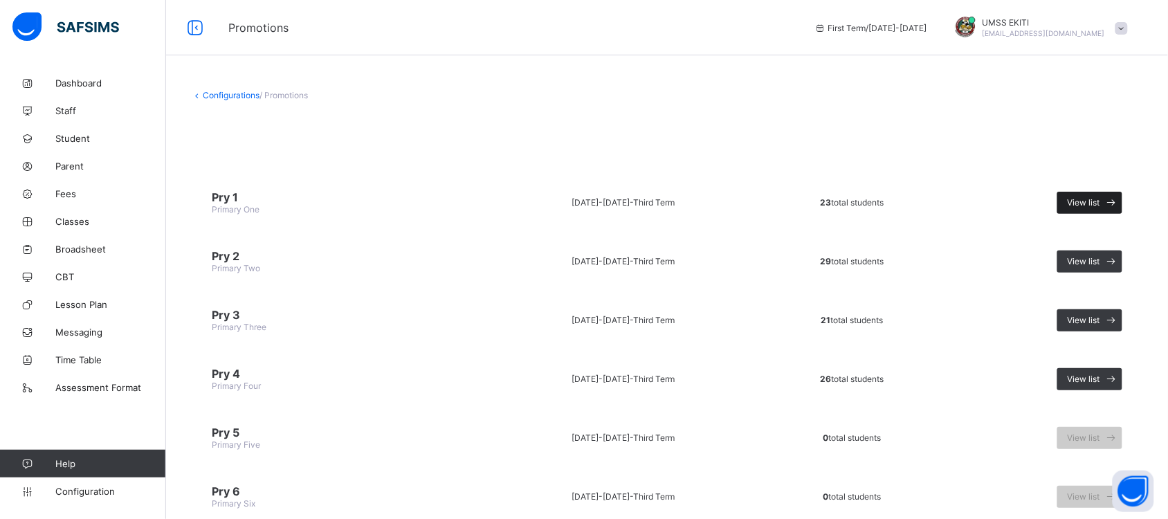
click at [1101, 197] on span "View list" at bounding box center [1084, 202] width 33 height 10
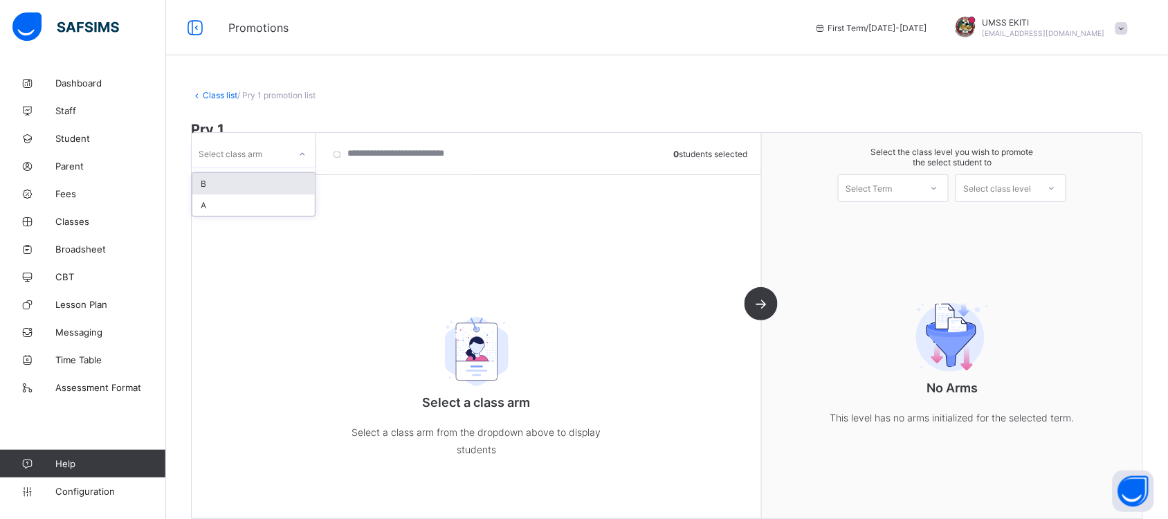
click at [300, 151] on icon at bounding box center [302, 154] width 8 height 14
click at [279, 201] on div "A" at bounding box center [253, 205] width 123 height 21
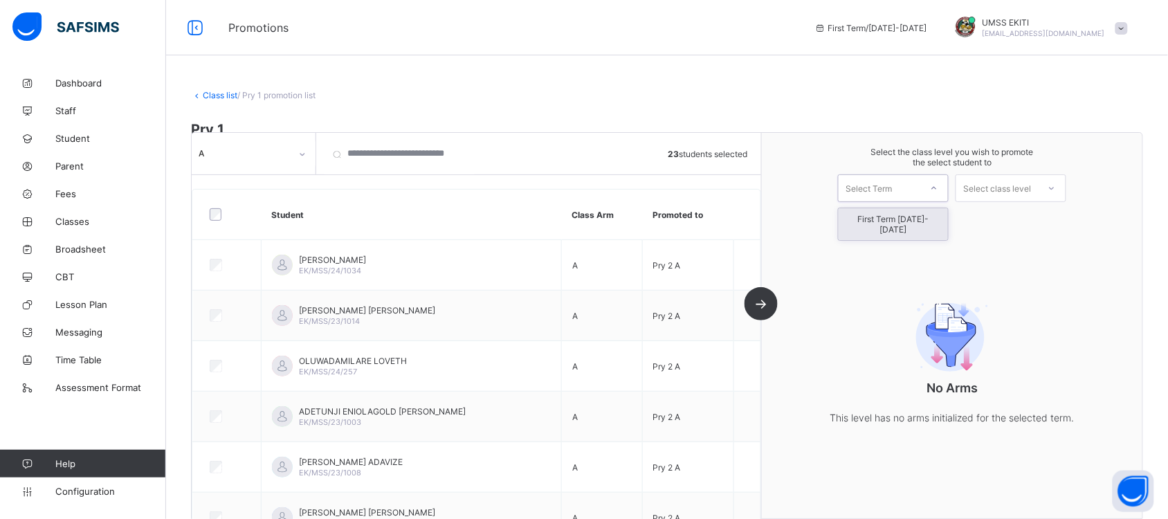
click at [939, 188] on icon at bounding box center [934, 188] width 8 height 14
click at [938, 215] on div "First Term [DATE]-[DATE]" at bounding box center [893, 224] width 109 height 32
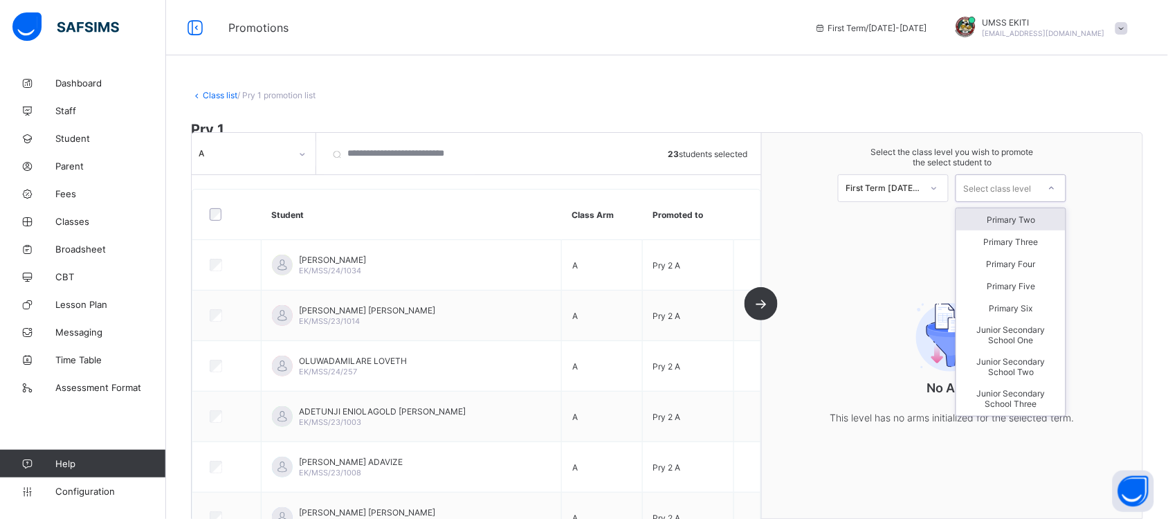
click at [1019, 189] on div "Select class level" at bounding box center [998, 188] width 68 height 28
click at [1033, 220] on div "Primary Two" at bounding box center [1011, 219] width 109 height 22
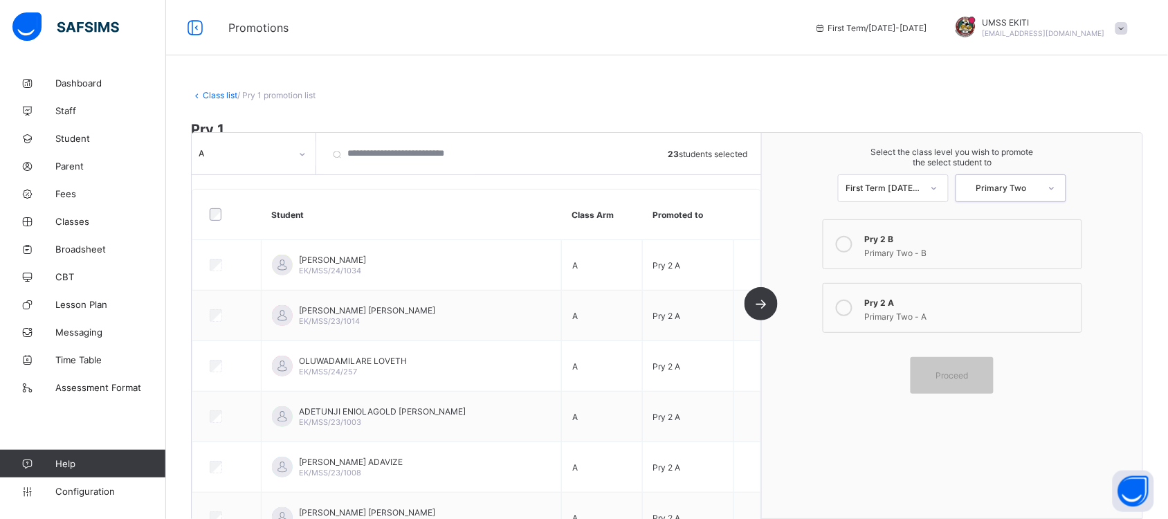
click at [856, 296] on div at bounding box center [845, 308] width 28 height 28
click at [943, 361] on div "Proceed" at bounding box center [952, 375] width 83 height 37
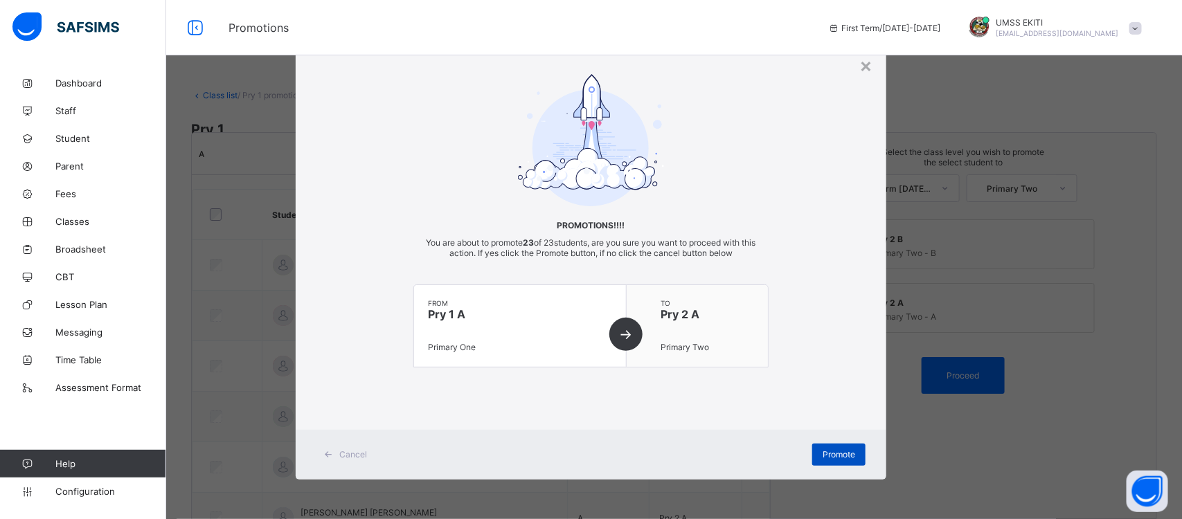
click at [840, 452] on span "Promote" at bounding box center [838, 454] width 33 height 10
click at [624, 325] on div "from Pry 1 A Primary One" at bounding box center [520, 326] width 212 height 82
click at [840, 451] on span "Promote" at bounding box center [838, 454] width 33 height 10
click at [1126, 216] on div "× Promotions!!!! You are about to promote 23 of 23 students, are you sure you w…" at bounding box center [591, 259] width 1182 height 519
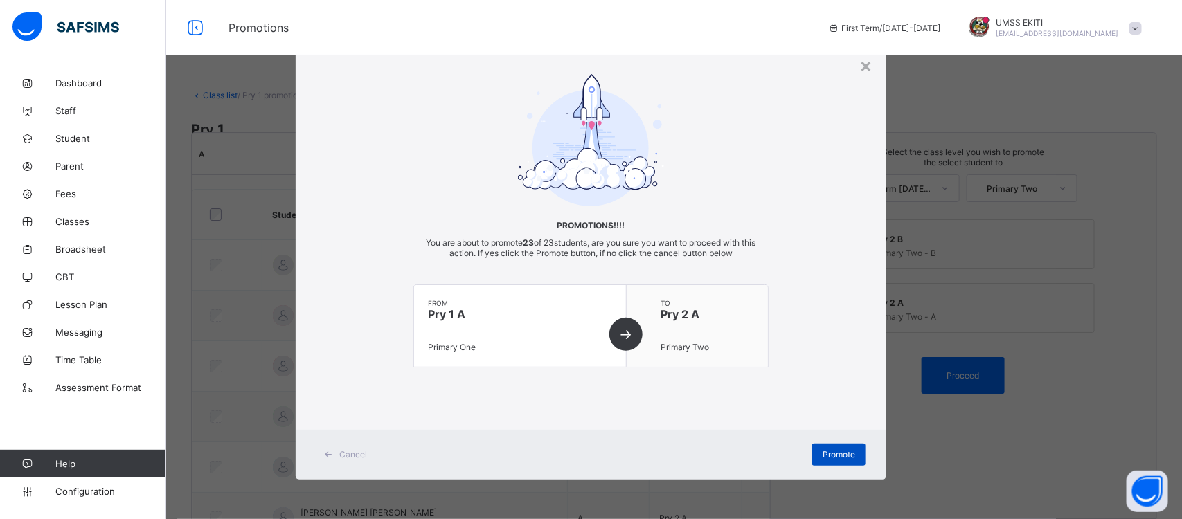
click at [824, 458] on span "Promote" at bounding box center [838, 454] width 33 height 10
drag, startPoint x: 808, startPoint y: 66, endPoint x: 825, endPoint y: 90, distance: 29.4
click at [825, 90] on div "× Promotions!!!! You are about to promote 23 of 23 students, are you sure you w…" at bounding box center [591, 259] width 591 height 440
click at [815, 128] on div "Promotions!!!! You are about to promote 23 of 23 students, are you sure you wan…" at bounding box center [591, 234] width 591 height 321
click at [834, 446] on div "Promote" at bounding box center [838, 455] width 53 height 22
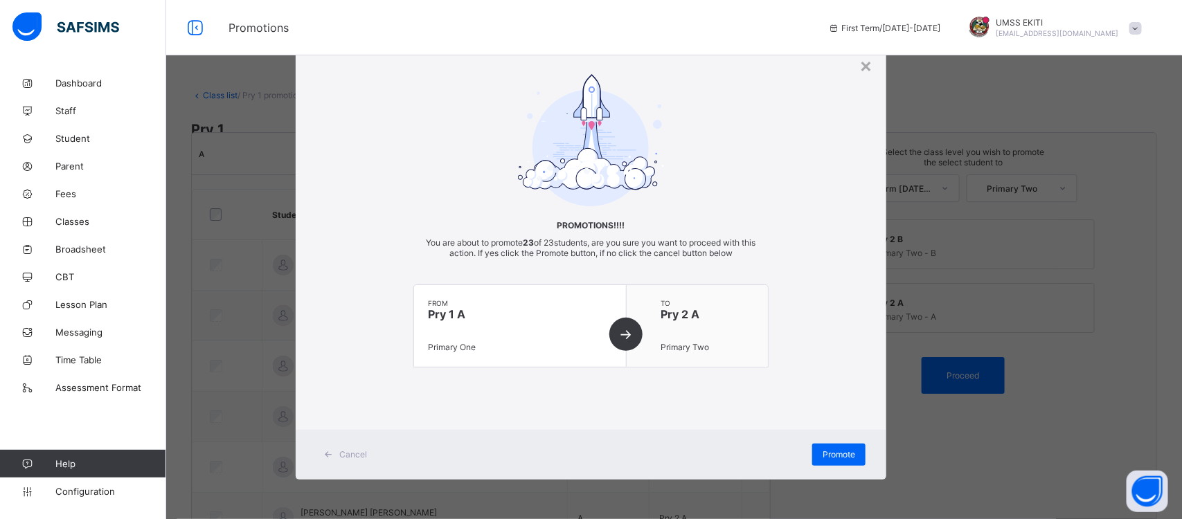
click at [1135, 31] on span at bounding box center [1135, 28] width 12 height 12
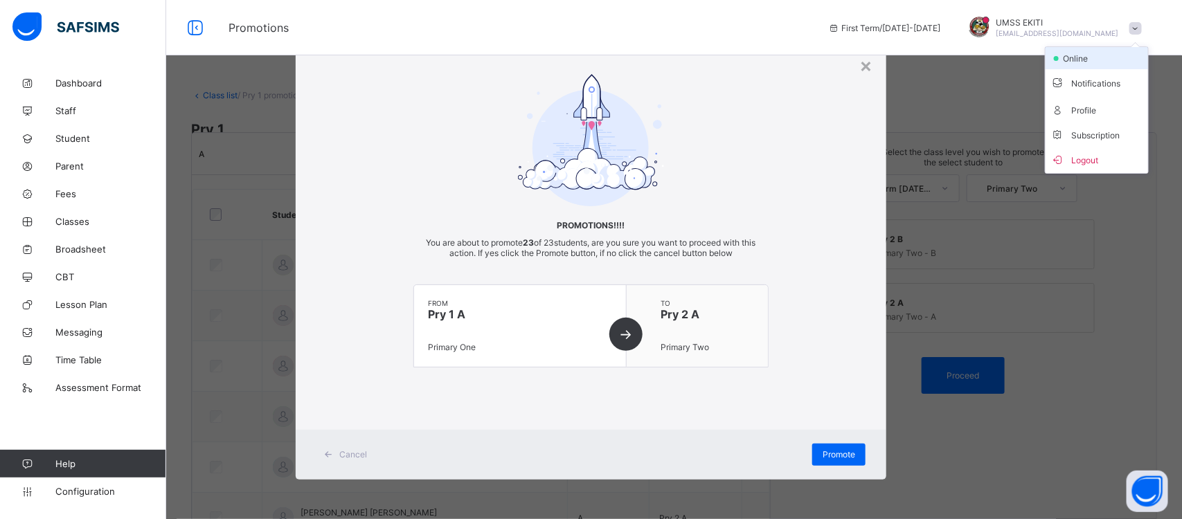
click at [1077, 55] on span "online" at bounding box center [1079, 58] width 35 height 10
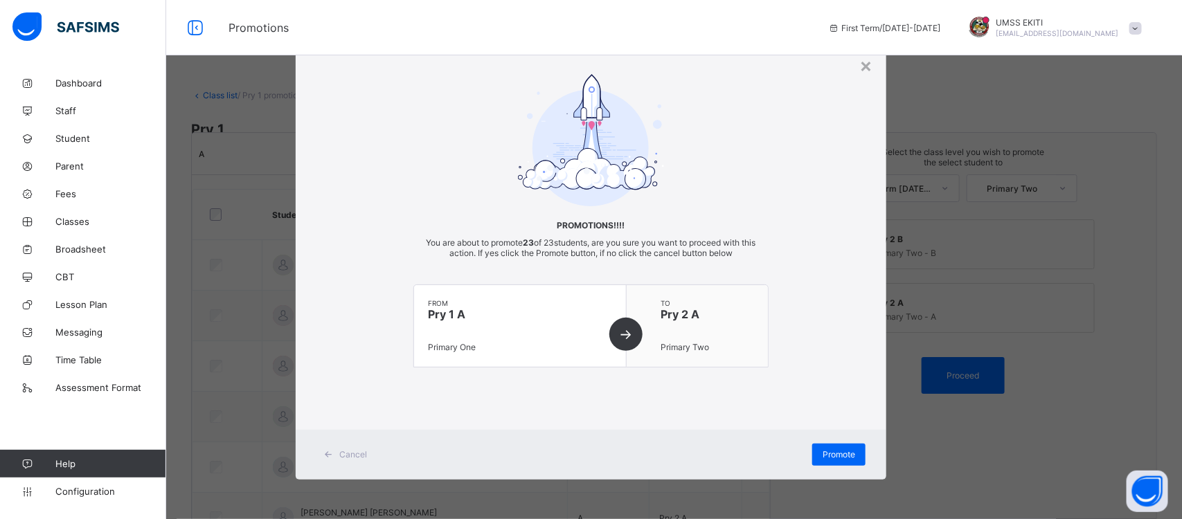
click at [989, 17] on div at bounding box center [978, 27] width 21 height 21
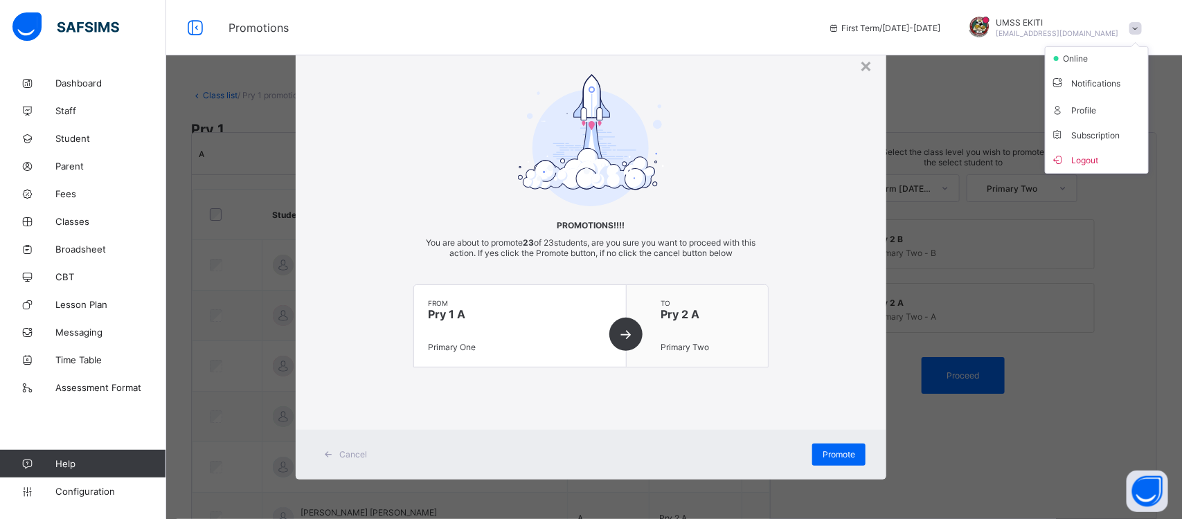
click at [989, 17] on div at bounding box center [978, 27] width 21 height 21
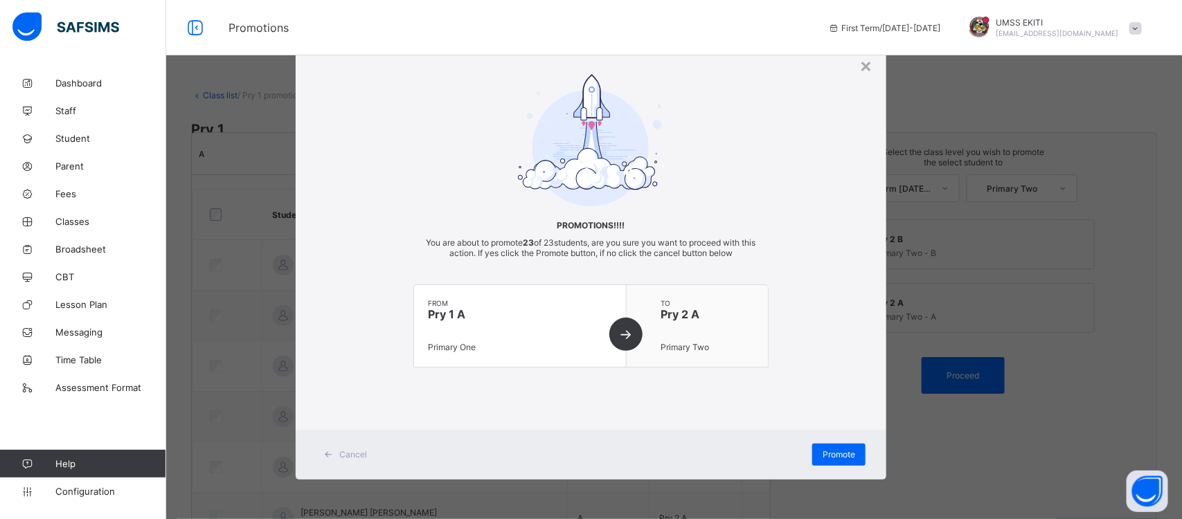
click at [989, 17] on div at bounding box center [978, 27] width 21 height 21
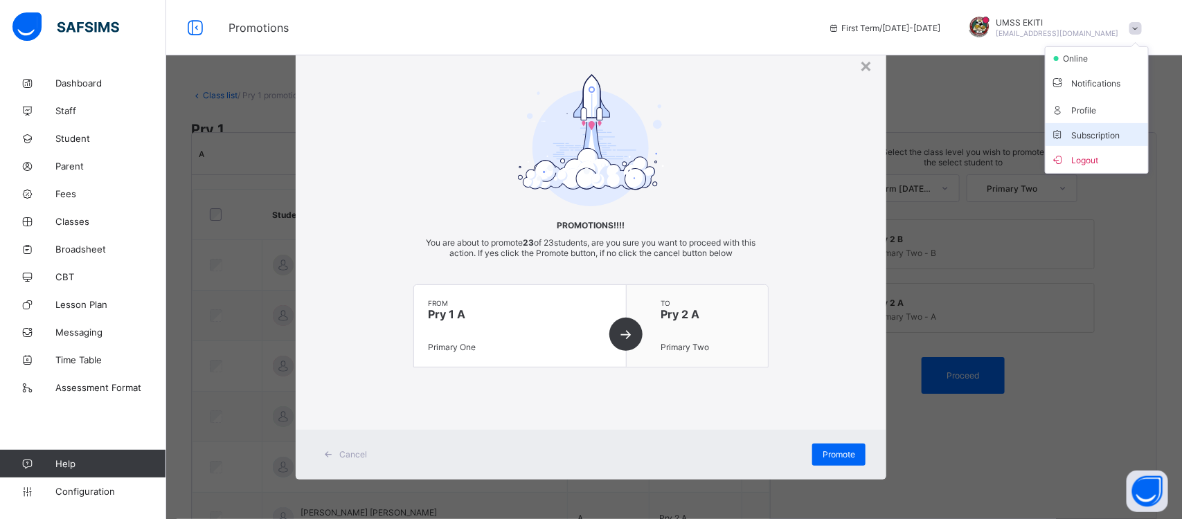
click at [1105, 135] on span "Subscription" at bounding box center [1085, 135] width 69 height 10
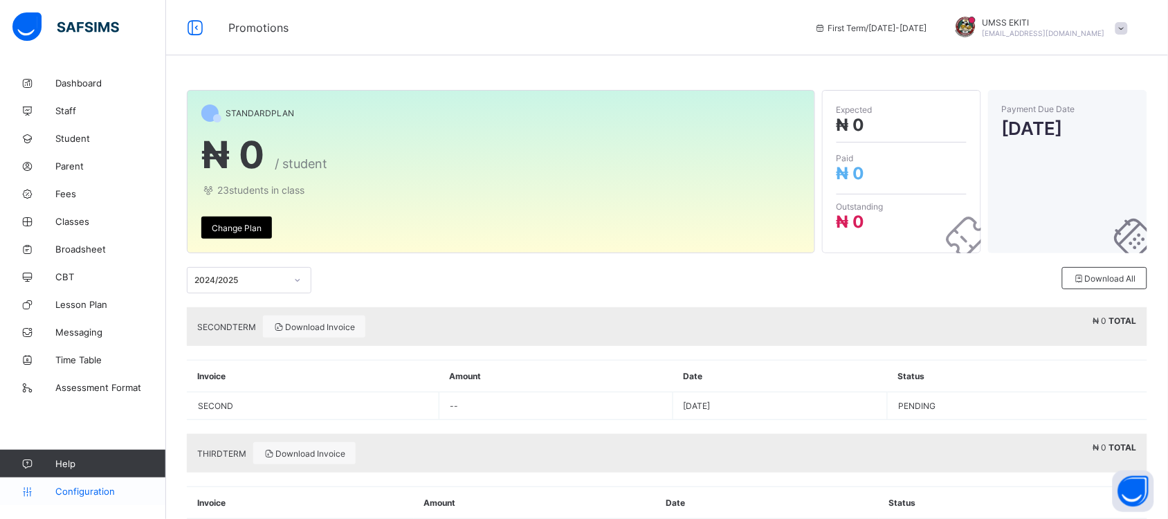
click at [71, 486] on span "Configuration" at bounding box center [110, 491] width 110 height 11
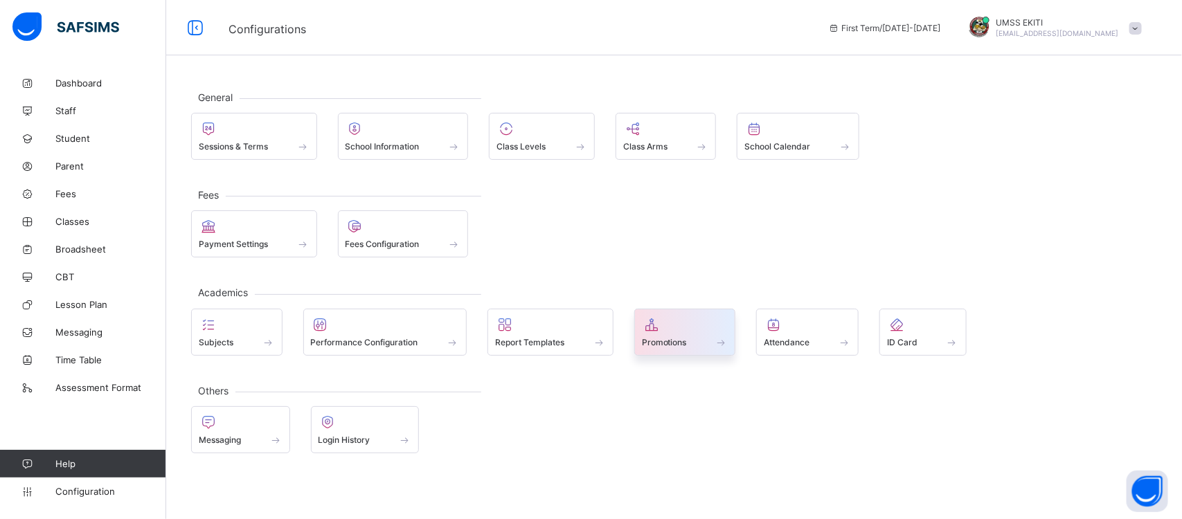
click at [692, 333] on div at bounding box center [685, 324] width 87 height 17
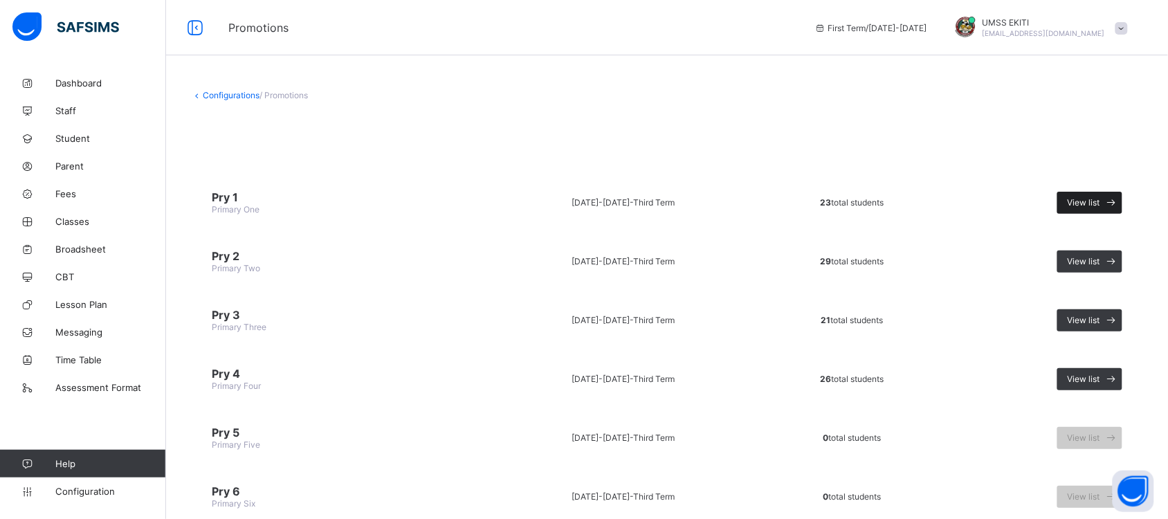
click at [1101, 197] on span "View list" at bounding box center [1084, 202] width 33 height 10
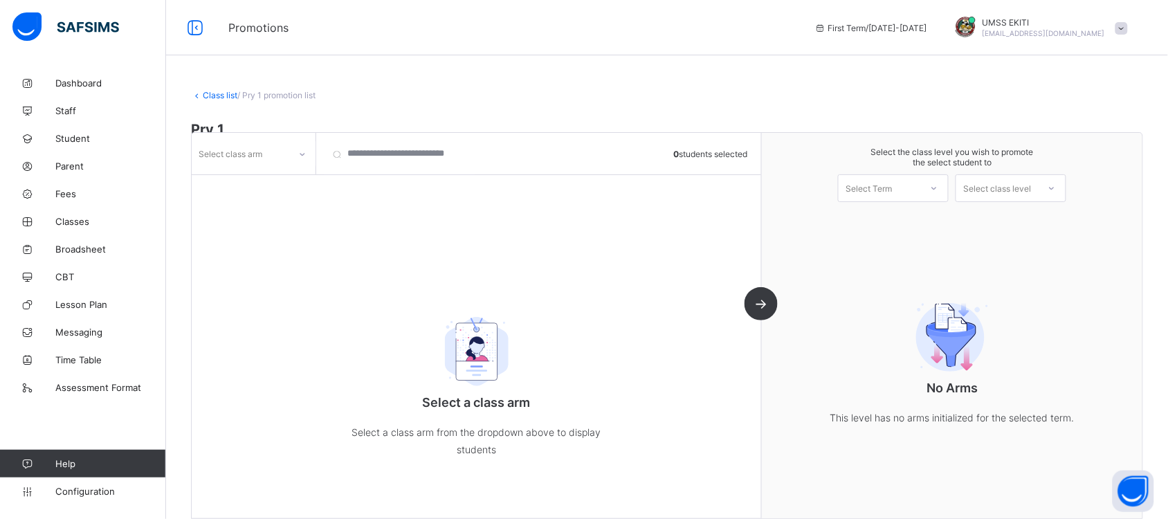
click at [299, 154] on icon at bounding box center [302, 154] width 8 height 14
click at [277, 205] on div "A" at bounding box center [253, 205] width 123 height 21
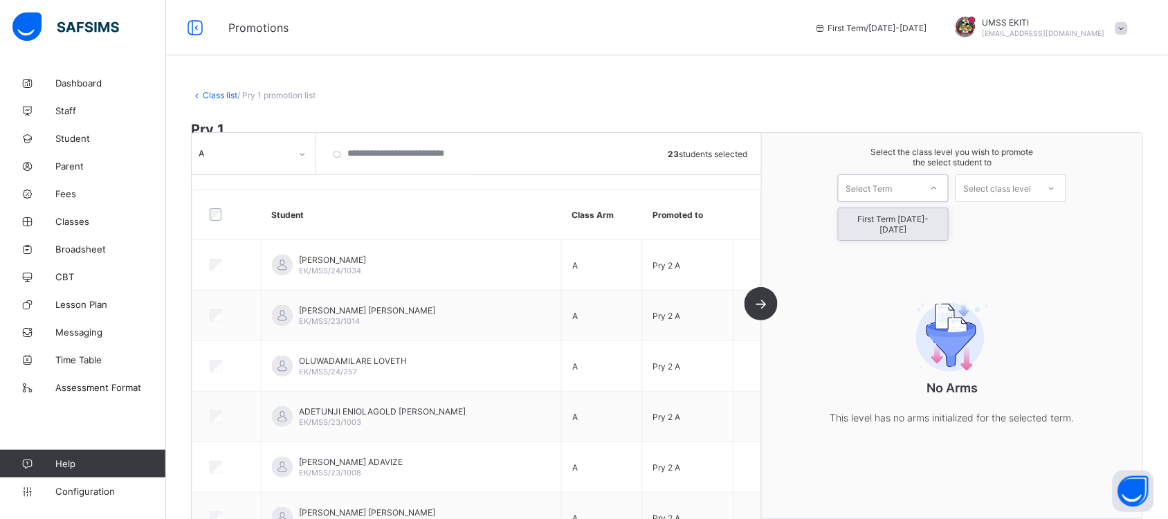
click at [939, 187] on div at bounding box center [934, 189] width 25 height 24
click at [939, 216] on div "First Term [DATE]-[DATE]" at bounding box center [893, 224] width 109 height 32
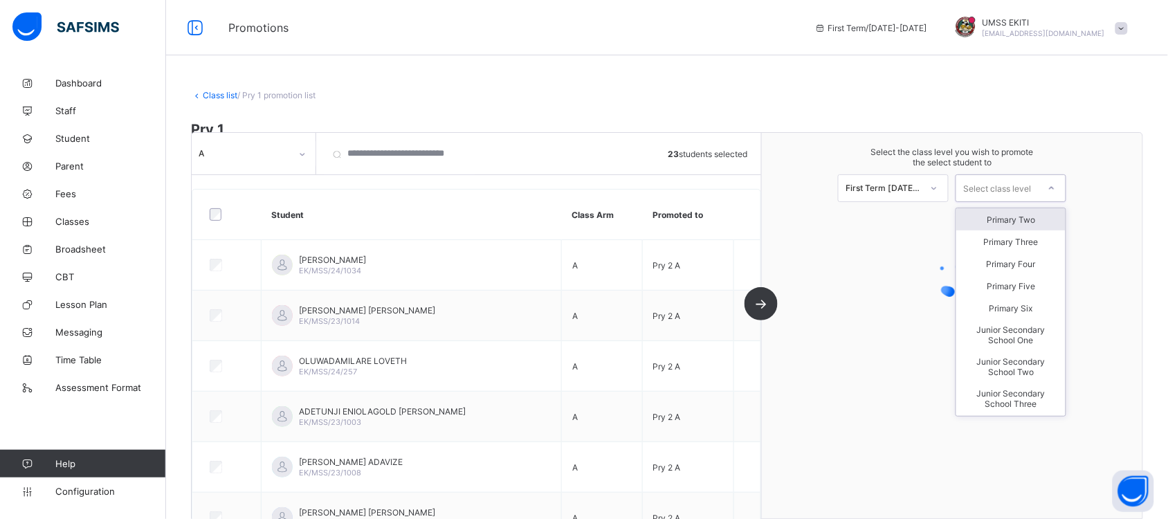
click at [1020, 186] on div "Select class level" at bounding box center [998, 188] width 68 height 28
click at [1027, 219] on div "Primary Two" at bounding box center [1011, 219] width 109 height 22
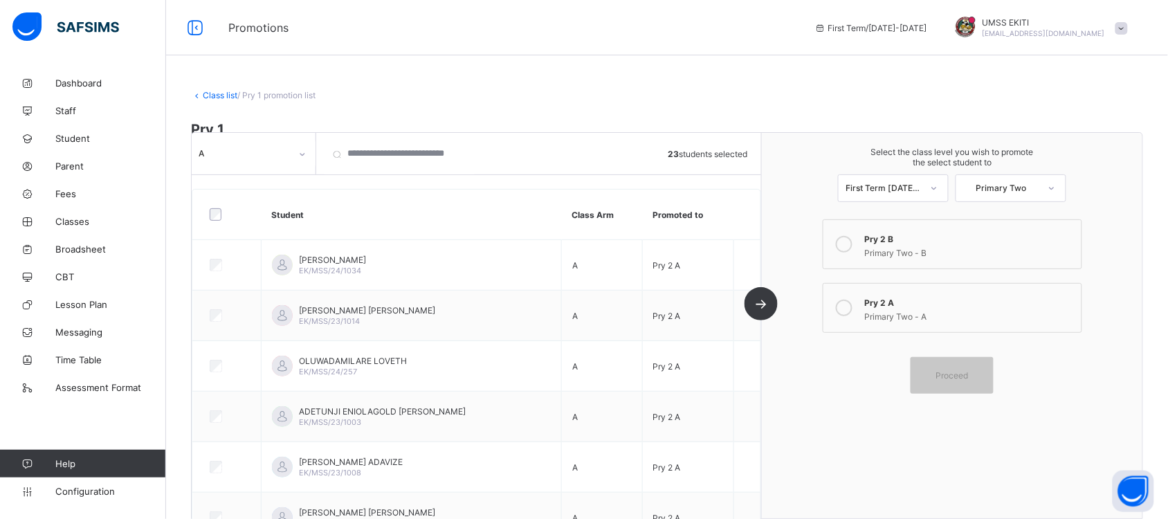
click at [877, 301] on div "Pry 2 A" at bounding box center [970, 301] width 210 height 14
click at [969, 370] on span "Proceed" at bounding box center [953, 375] width 33 height 10
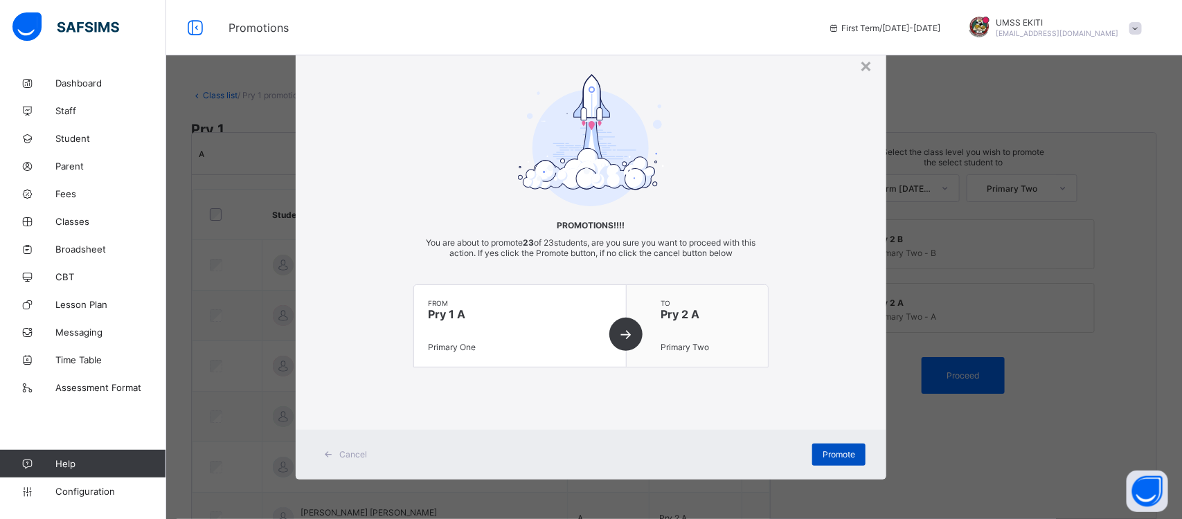
click at [836, 449] on span "Promote" at bounding box center [838, 454] width 33 height 10
click at [831, 451] on span "Promote" at bounding box center [838, 454] width 33 height 10
click at [831, 451] on div "Promote" at bounding box center [838, 455] width 53 height 22
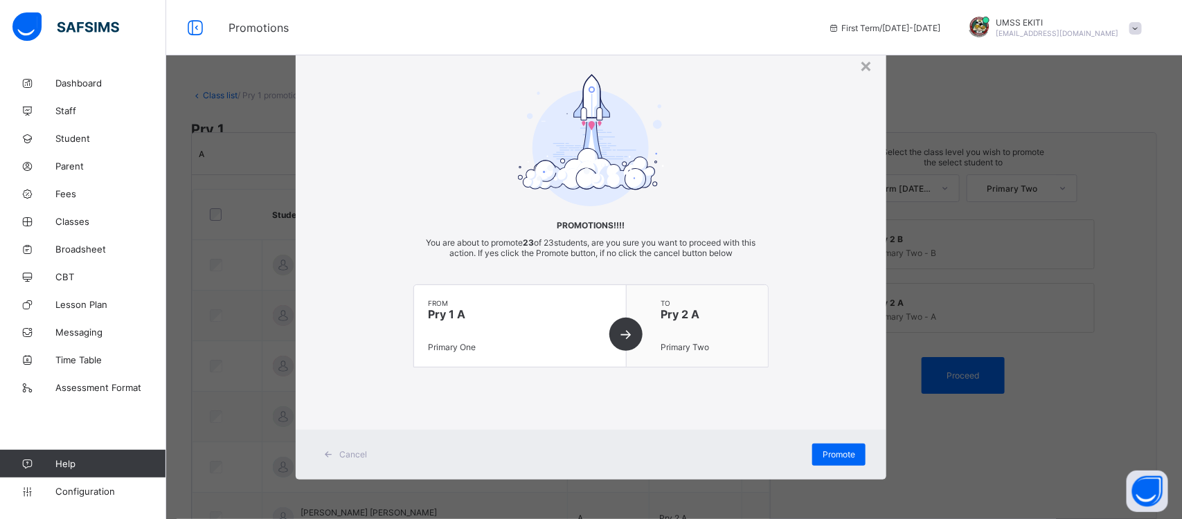
click at [621, 332] on div "from Pry 1 A Primary One" at bounding box center [520, 326] width 212 height 82
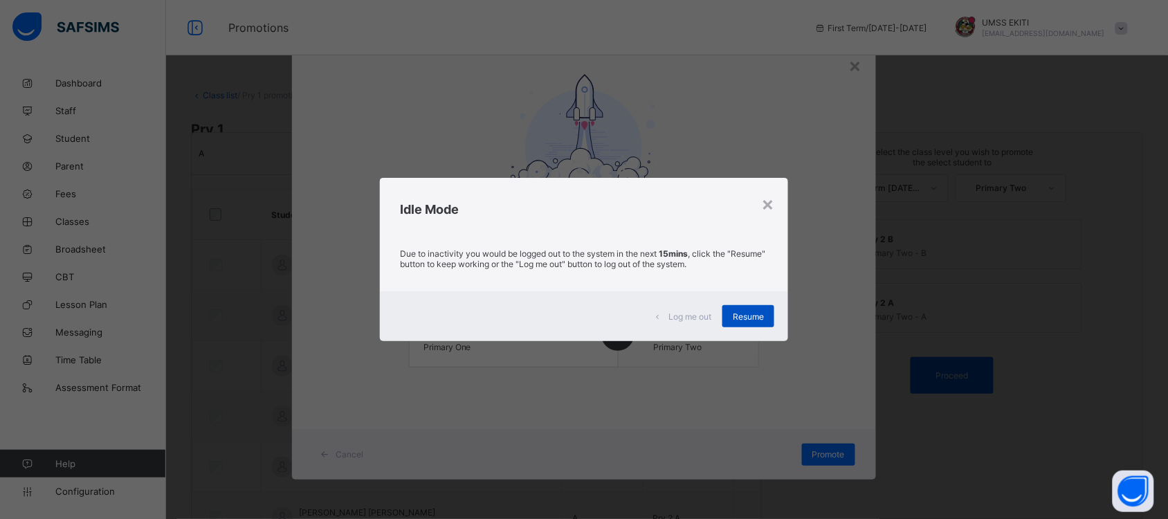
click at [764, 312] on span "Resume" at bounding box center [748, 316] width 31 height 10
